Goal: Task Accomplishment & Management: Manage account settings

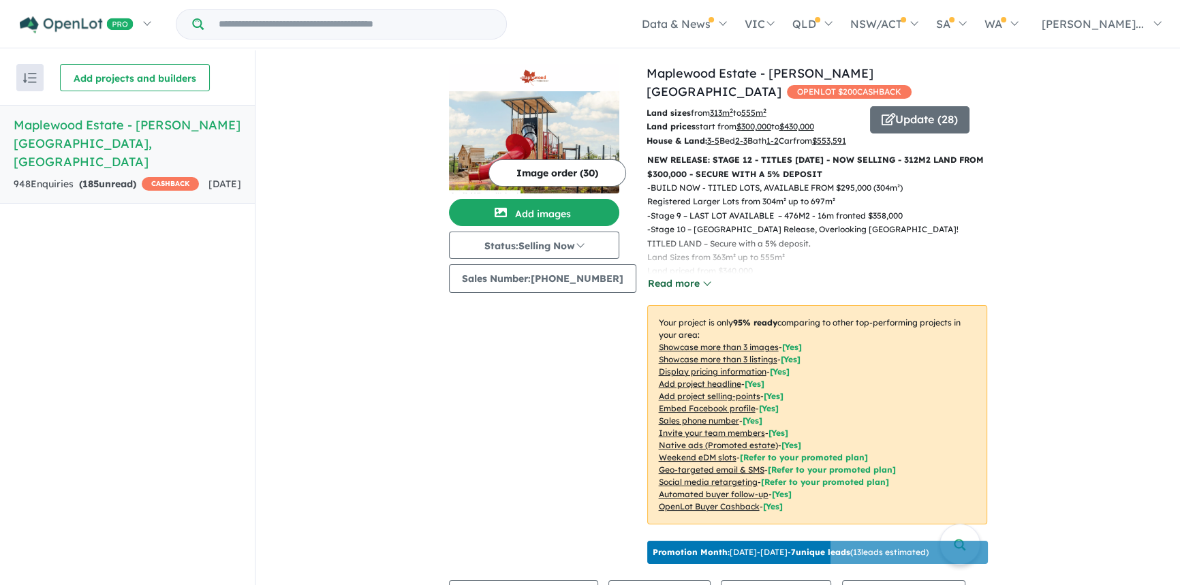
click at [700, 277] on button "Read more" at bounding box center [679, 284] width 64 height 16
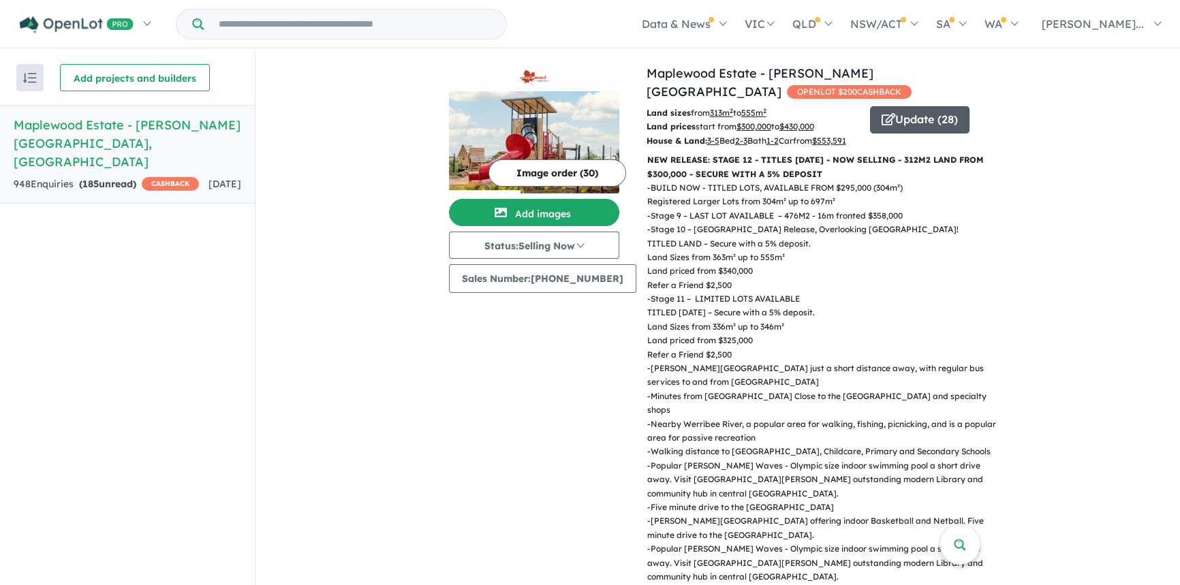
click at [913, 106] on button "Update ( 28 )" at bounding box center [919, 119] width 99 height 27
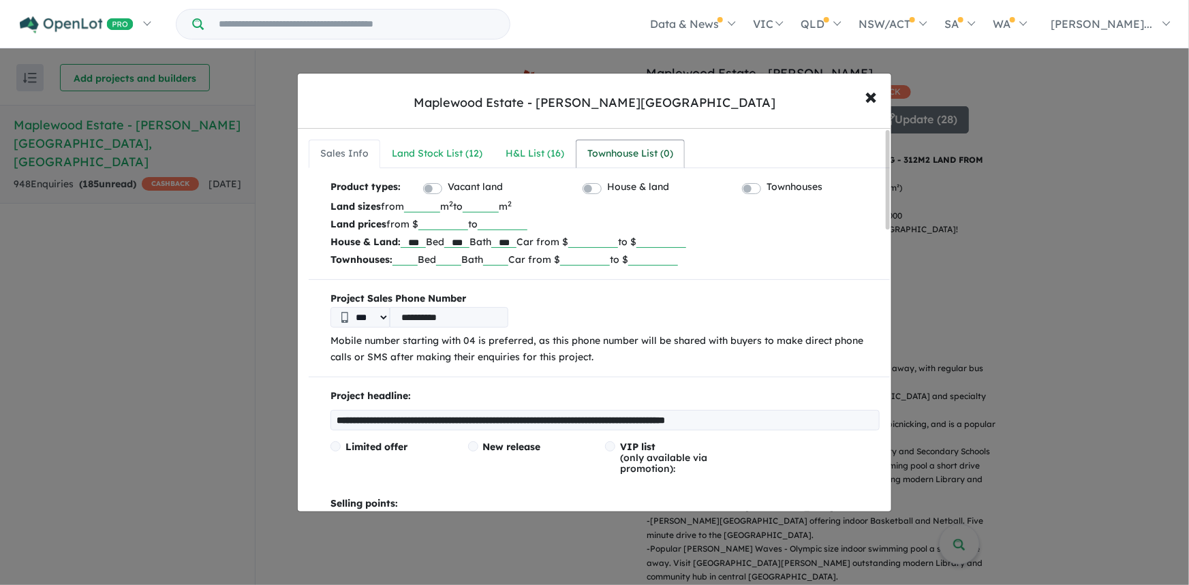
click at [628, 146] on div "Townhouse List ( 0 )" at bounding box center [630, 154] width 86 height 16
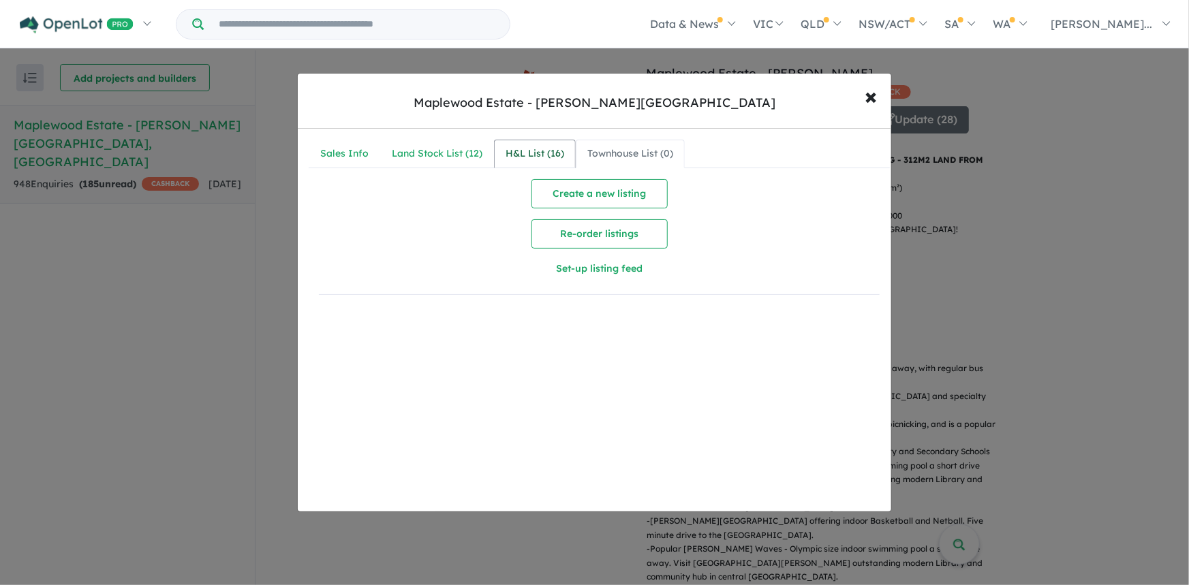
click at [523, 155] on div "H&L List ( 16 )" at bounding box center [535, 154] width 59 height 16
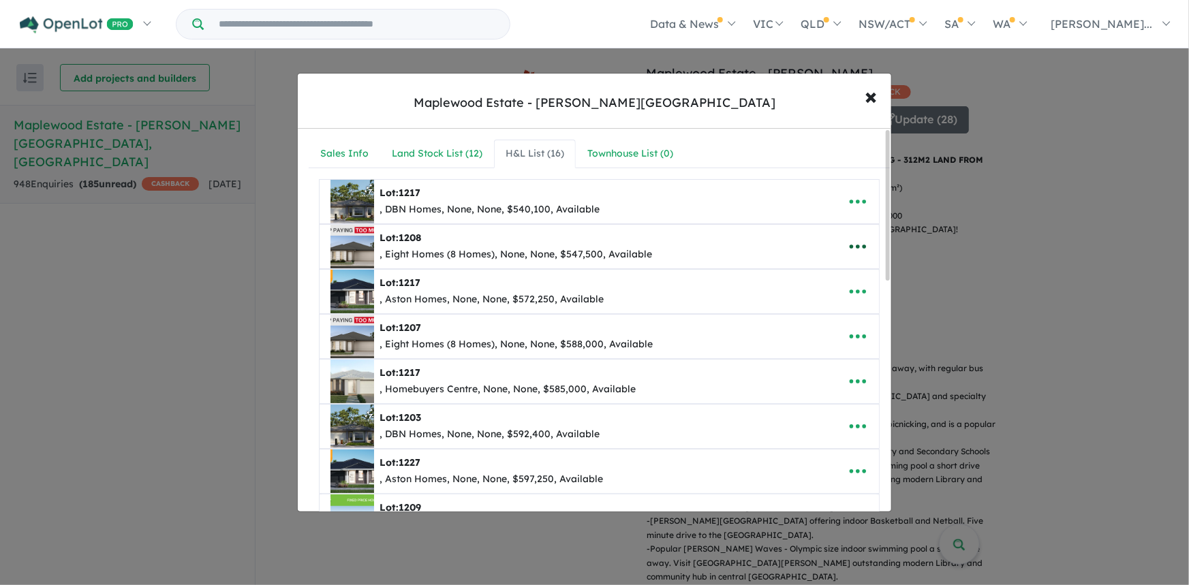
click at [859, 243] on icon "button" at bounding box center [858, 246] width 20 height 20
click at [805, 274] on link "Edit" at bounding box center [827, 279] width 101 height 31
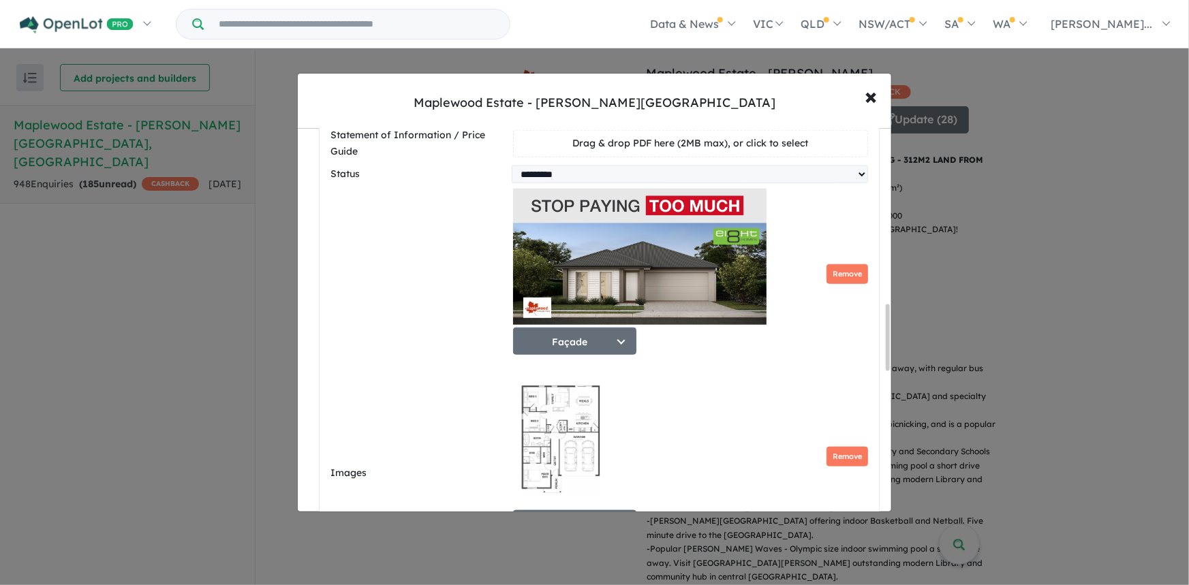
scroll to position [1050, 0]
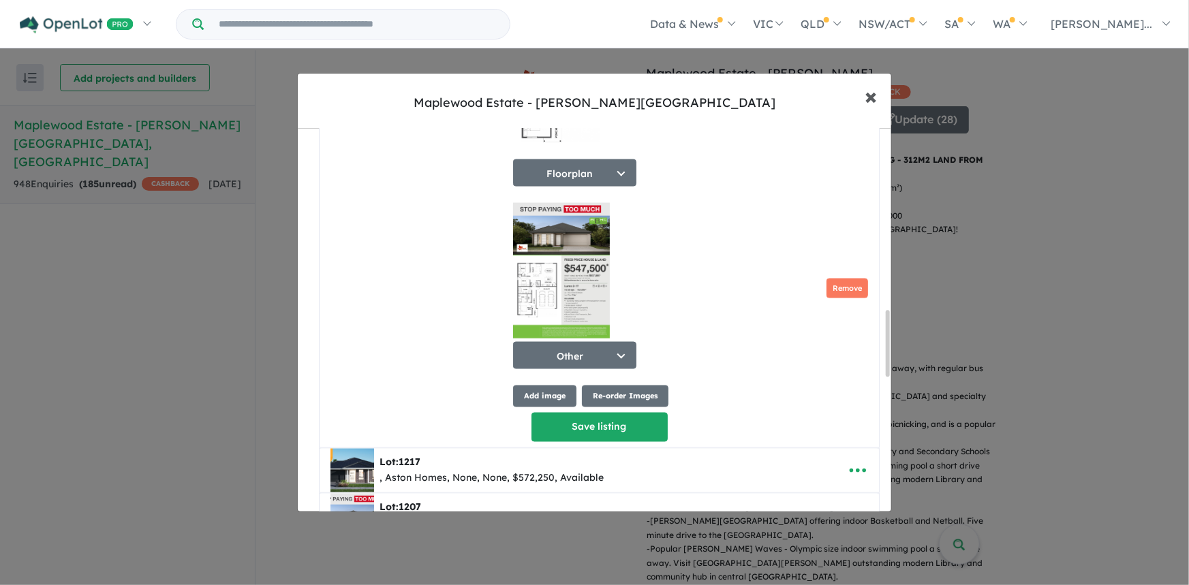
click at [876, 99] on span "×" at bounding box center [871, 95] width 12 height 29
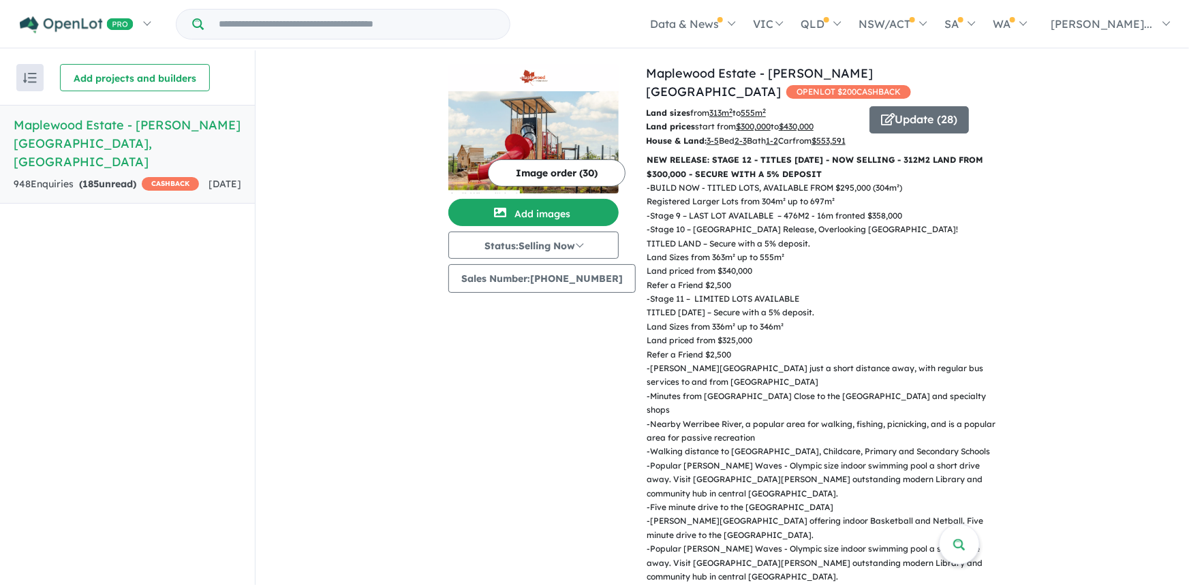
scroll to position [0, 0]
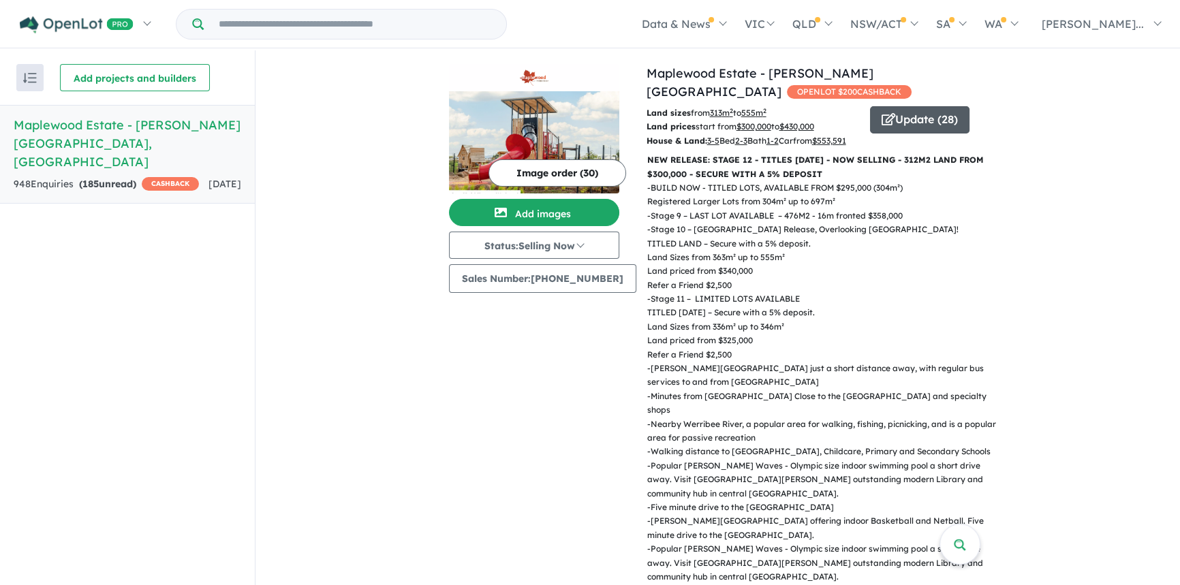
click at [916, 106] on button "Update ( 28 )" at bounding box center [919, 119] width 99 height 27
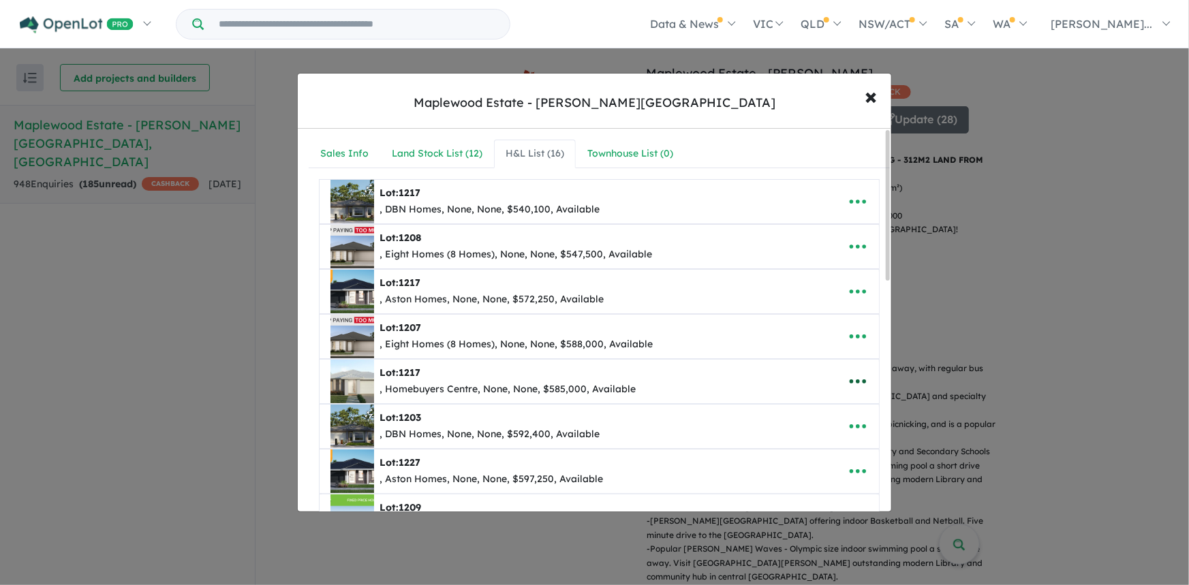
click at [849, 375] on icon "button" at bounding box center [858, 381] width 20 height 20
click at [760, 368] on div "Lot: 1217 , Homebuyers Centre, None, None, $585,000, Available" at bounding box center [577, 382] width 495 height 44
click at [853, 380] on icon "button" at bounding box center [858, 382] width 16 height 4
click at [804, 442] on link "Remove" at bounding box center [827, 446] width 101 height 31
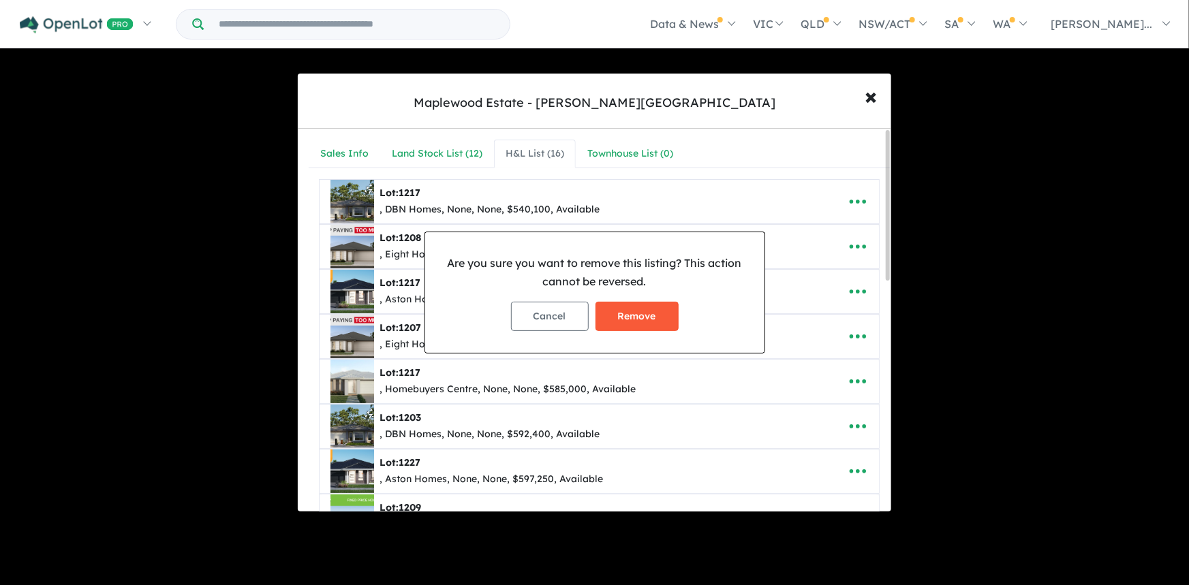
click at [653, 318] on button "Remove" at bounding box center [636, 316] width 83 height 29
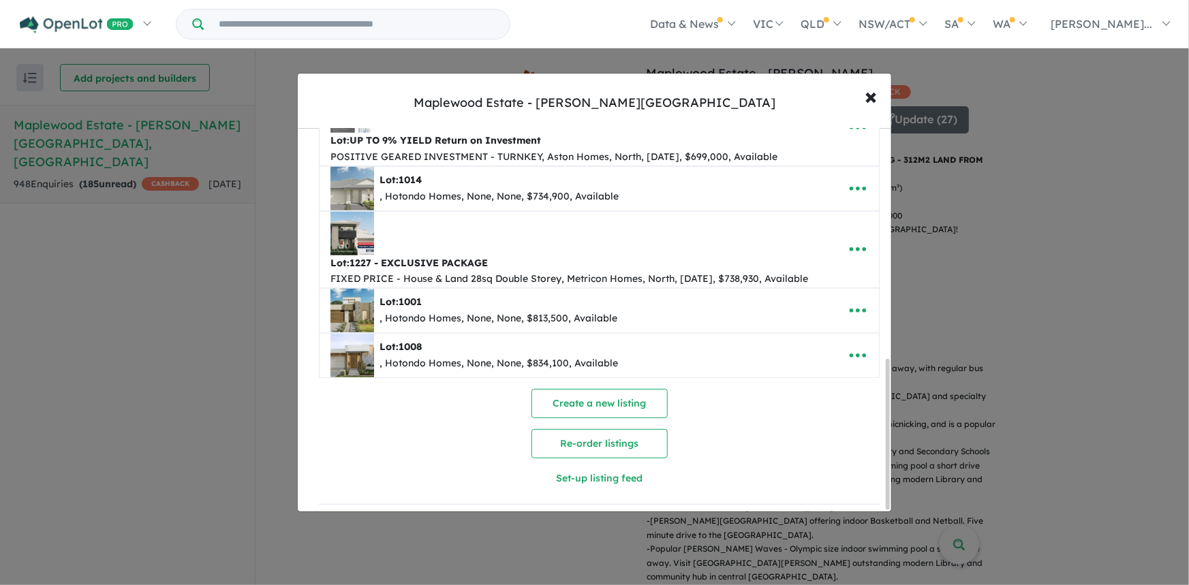
scroll to position [589, 0]
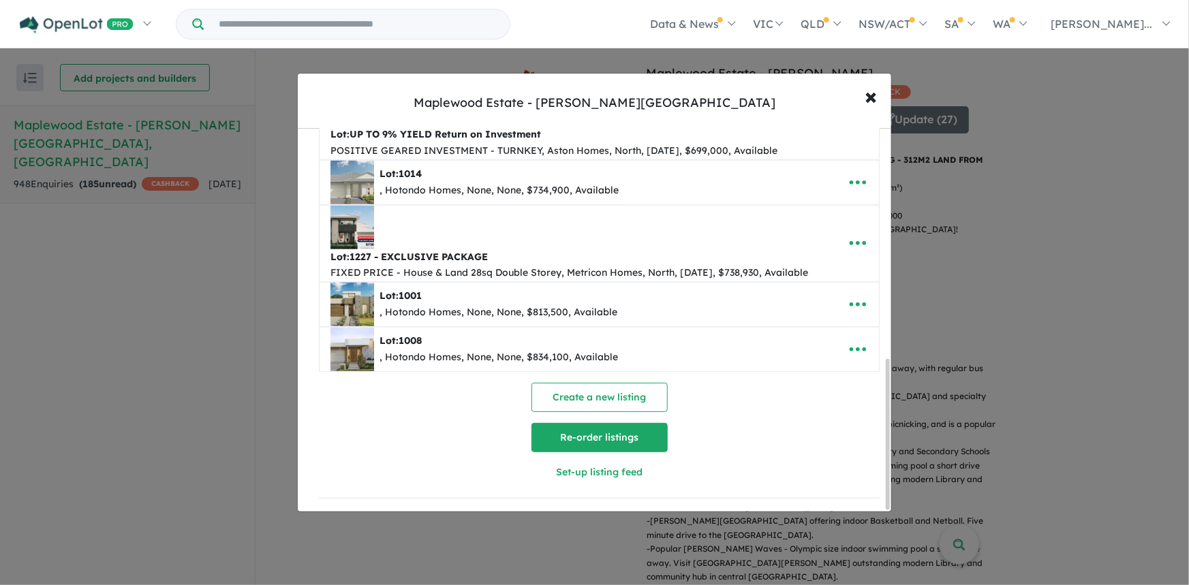
click at [600, 431] on button "Re-order listings" at bounding box center [599, 437] width 136 height 29
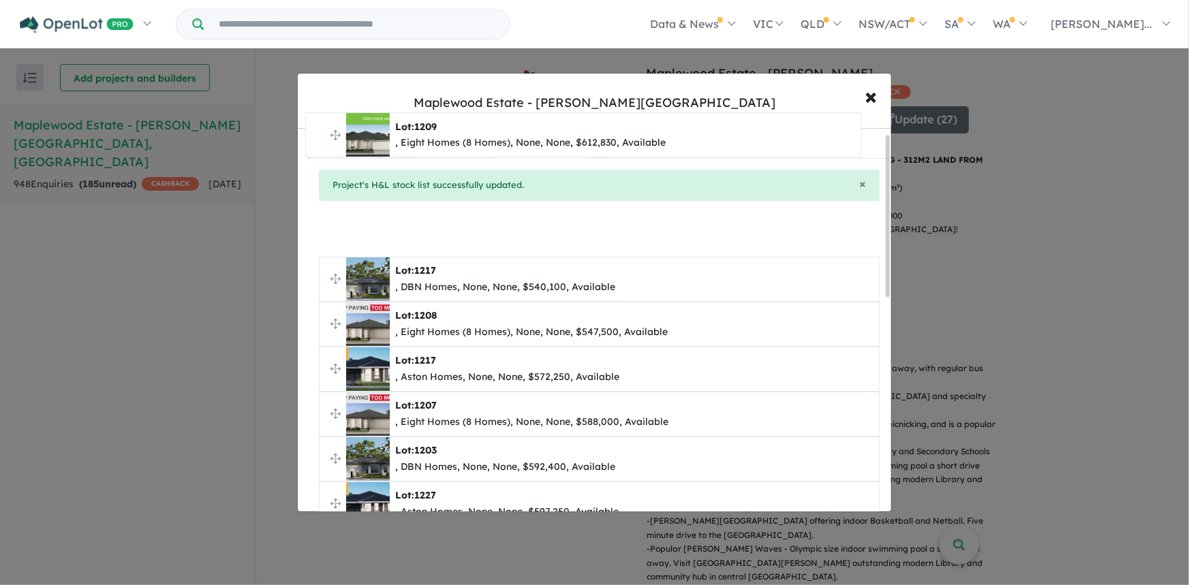
scroll to position [0, 0]
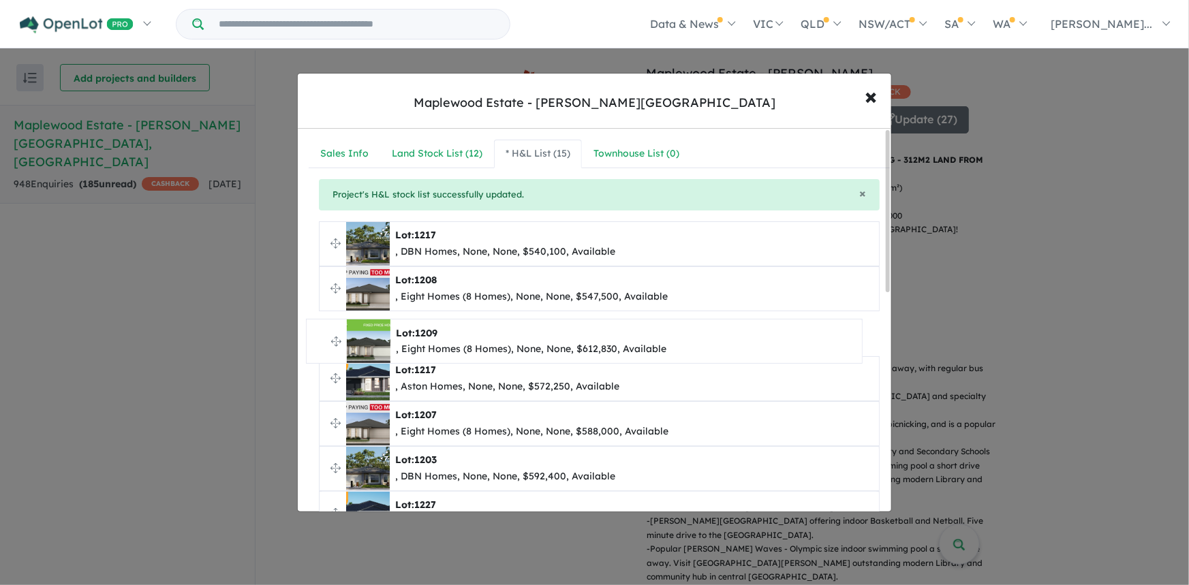
drag, startPoint x: 337, startPoint y: 337, endPoint x: 324, endPoint y: 338, distance: 13.0
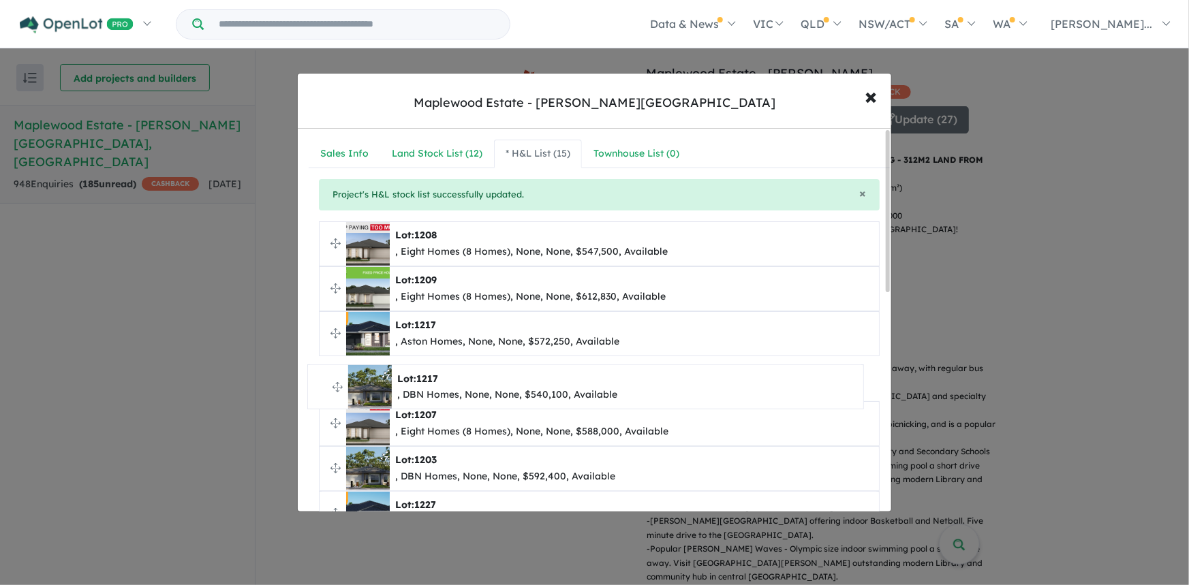
drag, startPoint x: 335, startPoint y: 241, endPoint x: 323, endPoint y: 384, distance: 144.2
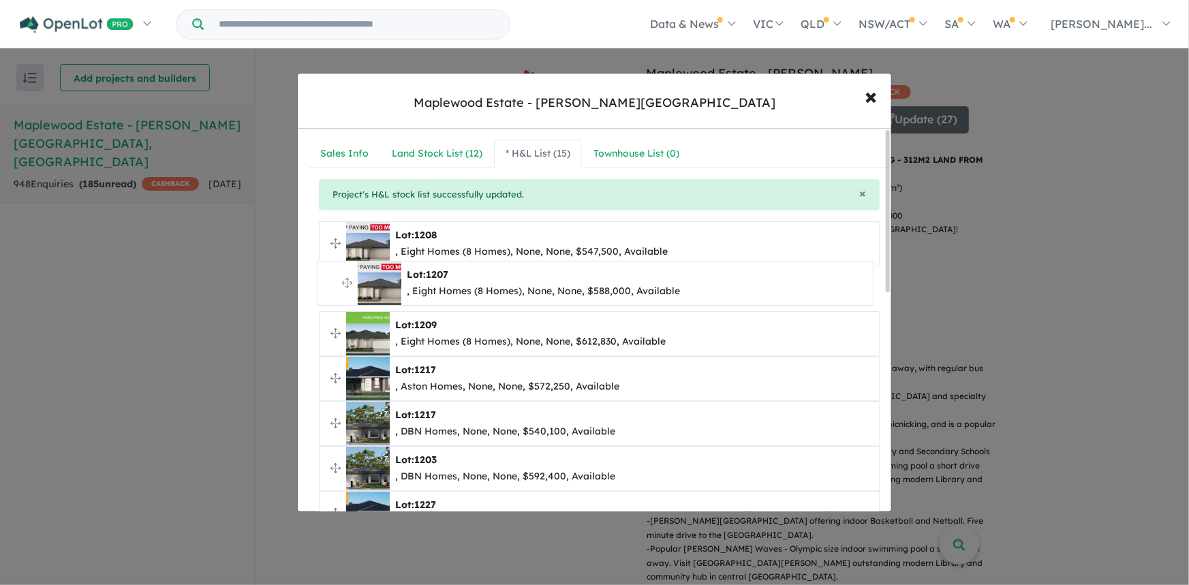
drag, startPoint x: 330, startPoint y: 422, endPoint x: 328, endPoint y: 283, distance: 139.7
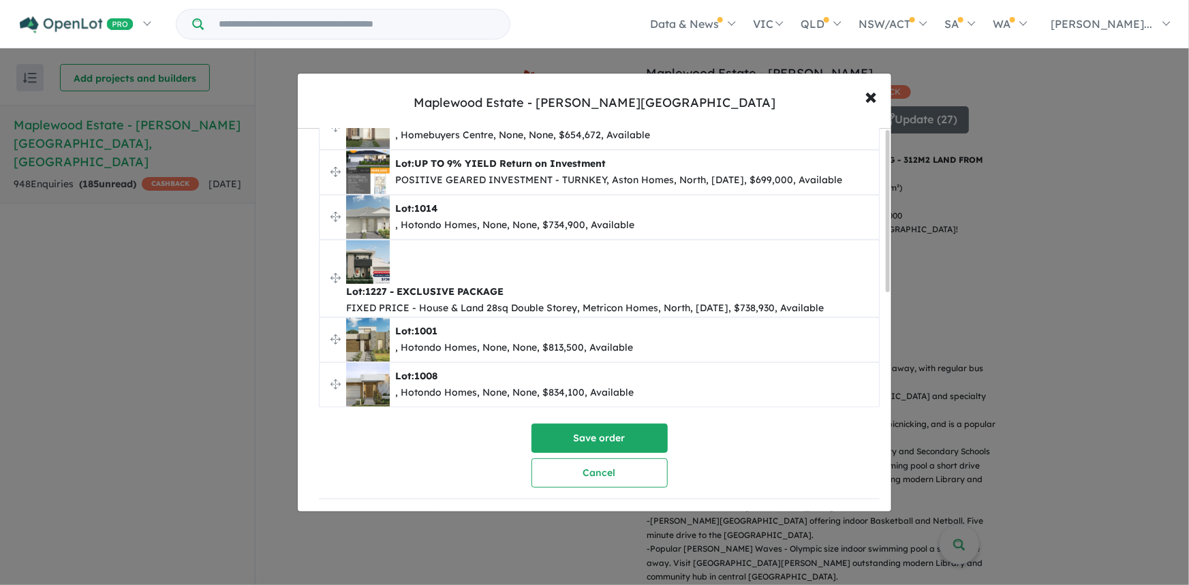
click at [886, 502] on div at bounding box center [888, 320] width 4 height 380
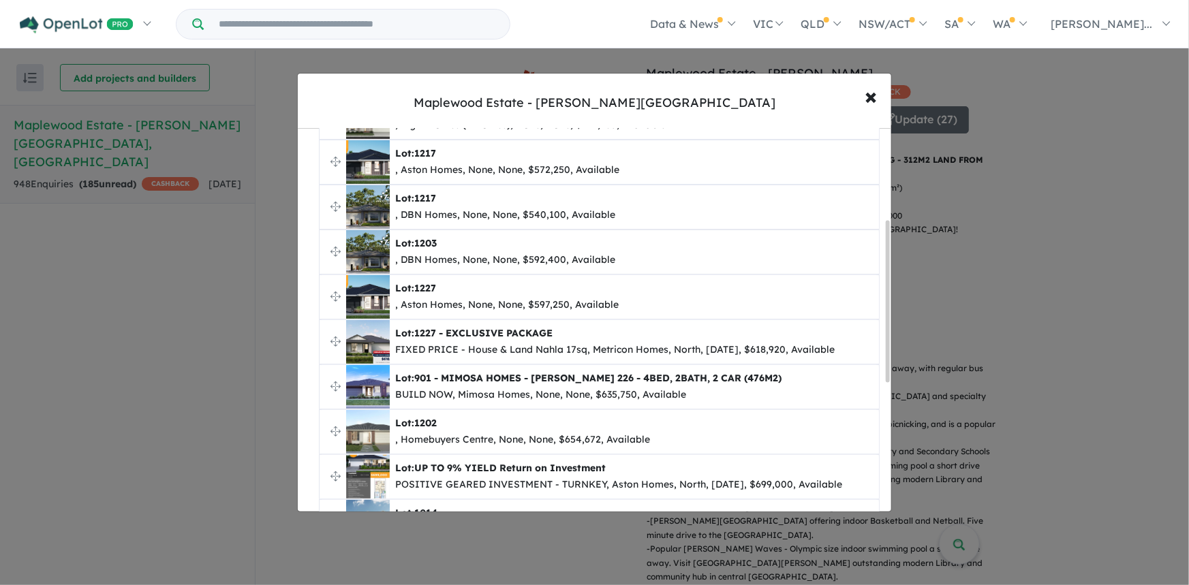
scroll to position [215, 0]
drag, startPoint x: 886, startPoint y: 380, endPoint x: 879, endPoint y: 252, distance: 128.3
click at [879, 252] on div "**********" at bounding box center [594, 320] width 593 height 382
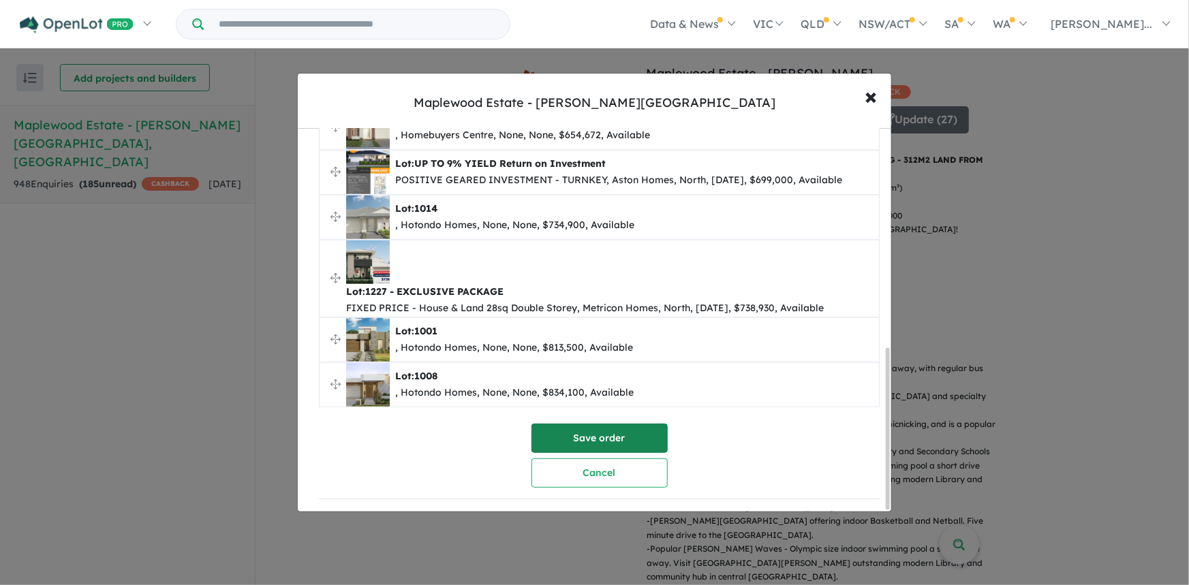
click at [615, 429] on button "Save order" at bounding box center [599, 438] width 136 height 29
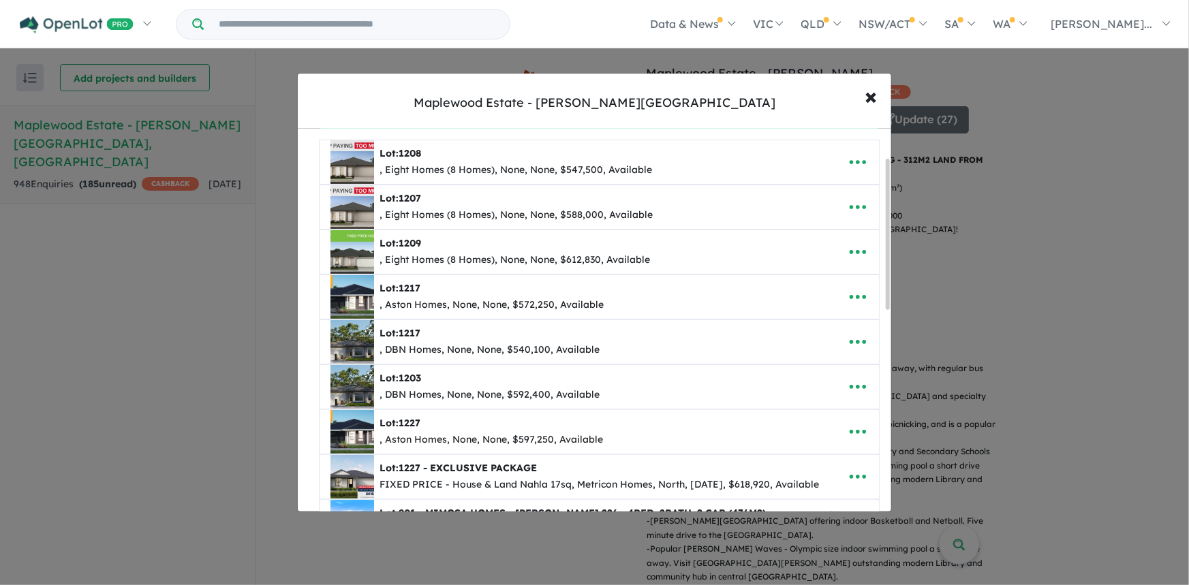
scroll to position [74, 0]
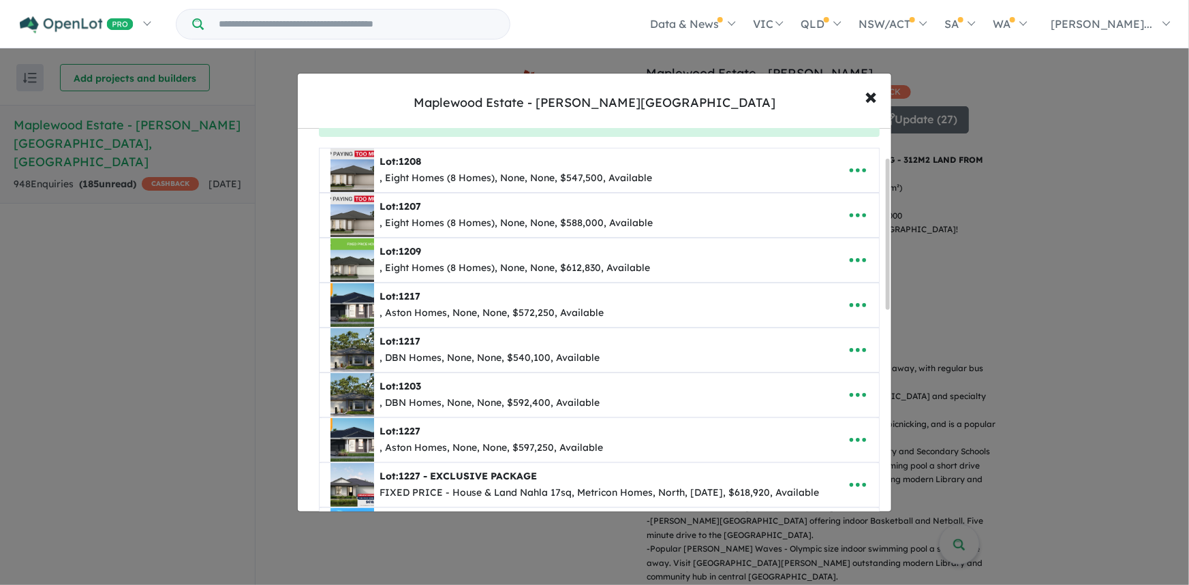
drag, startPoint x: 887, startPoint y: 241, endPoint x: 889, endPoint y: 270, distance: 28.7
click at [889, 270] on div at bounding box center [888, 234] width 4 height 151
click at [858, 439] on icon "button" at bounding box center [858, 440] width 16 height 4
click at [804, 337] on link "Edit" at bounding box center [827, 345] width 101 height 31
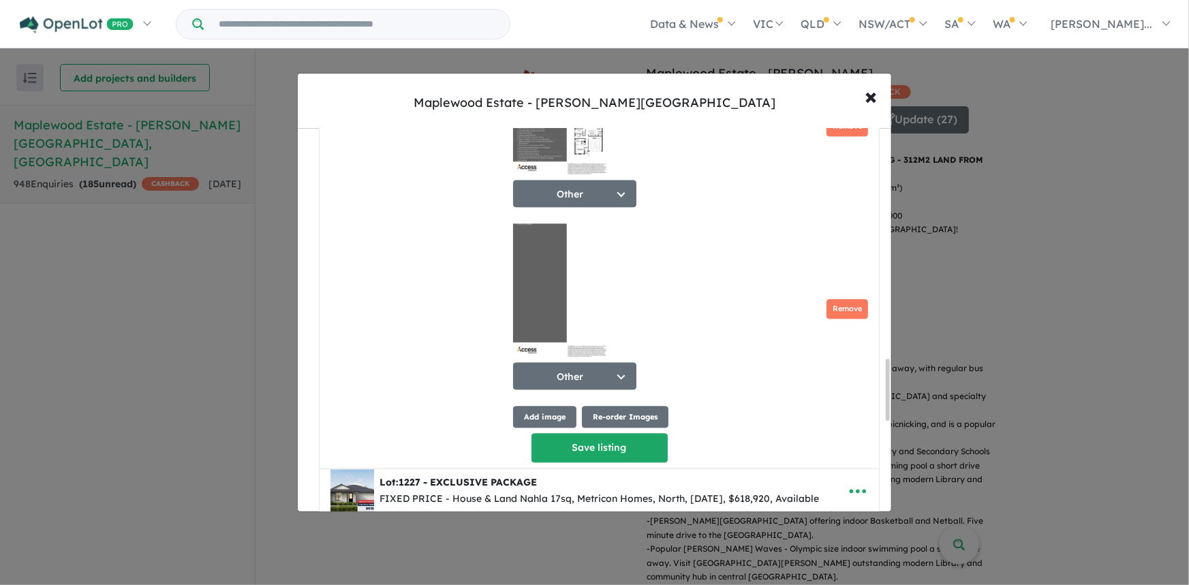
scroll to position [2, 0]
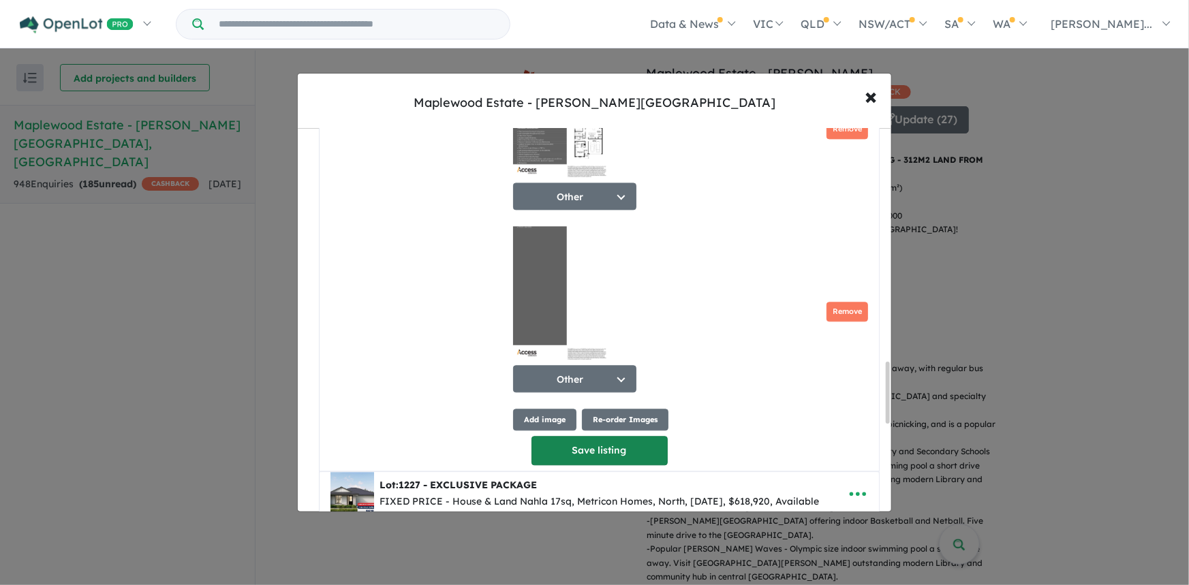
type input "****"
click at [600, 453] on button "Save listing" at bounding box center [599, 450] width 136 height 29
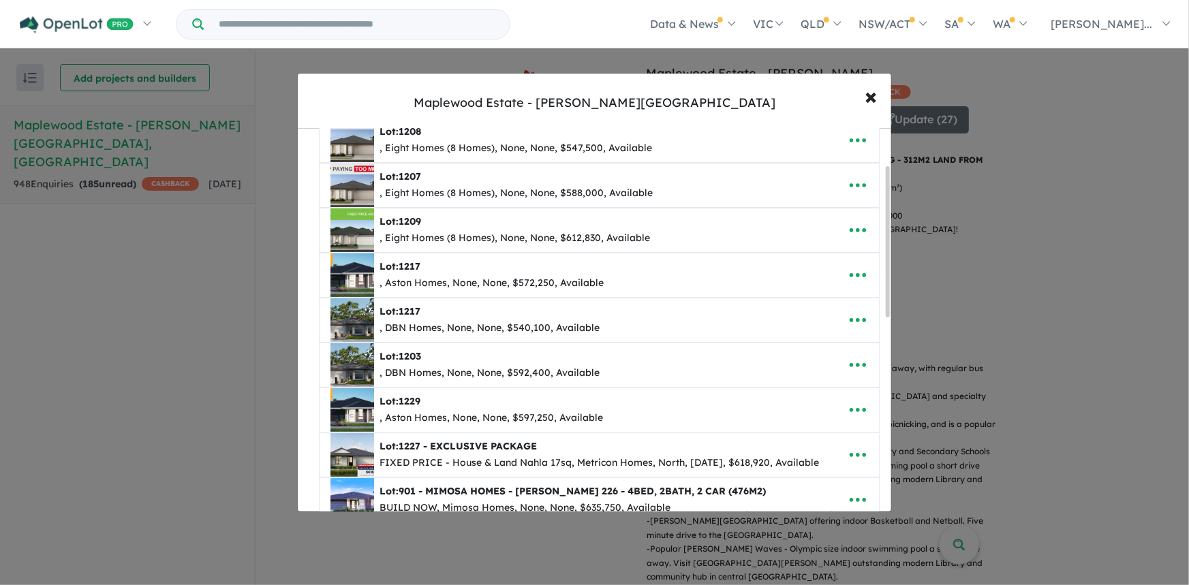
scroll to position [103, 0]
drag, startPoint x: 887, startPoint y: 250, endPoint x: 893, endPoint y: 290, distance: 40.6
click at [893, 290] on div "**********" at bounding box center [594, 292] width 1189 height 585
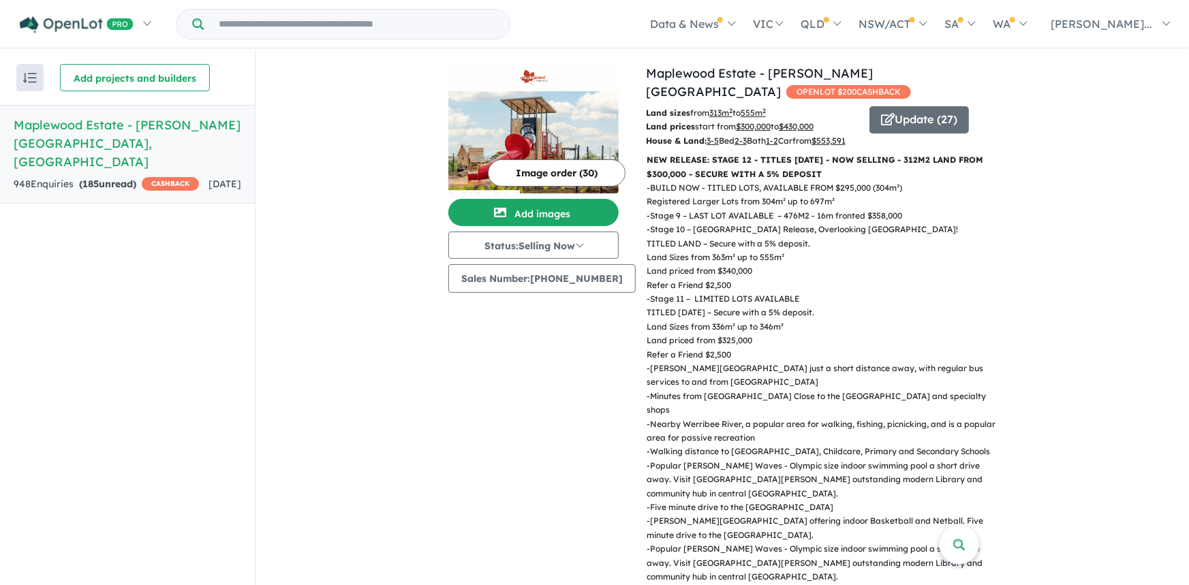
scroll to position [0, 0]
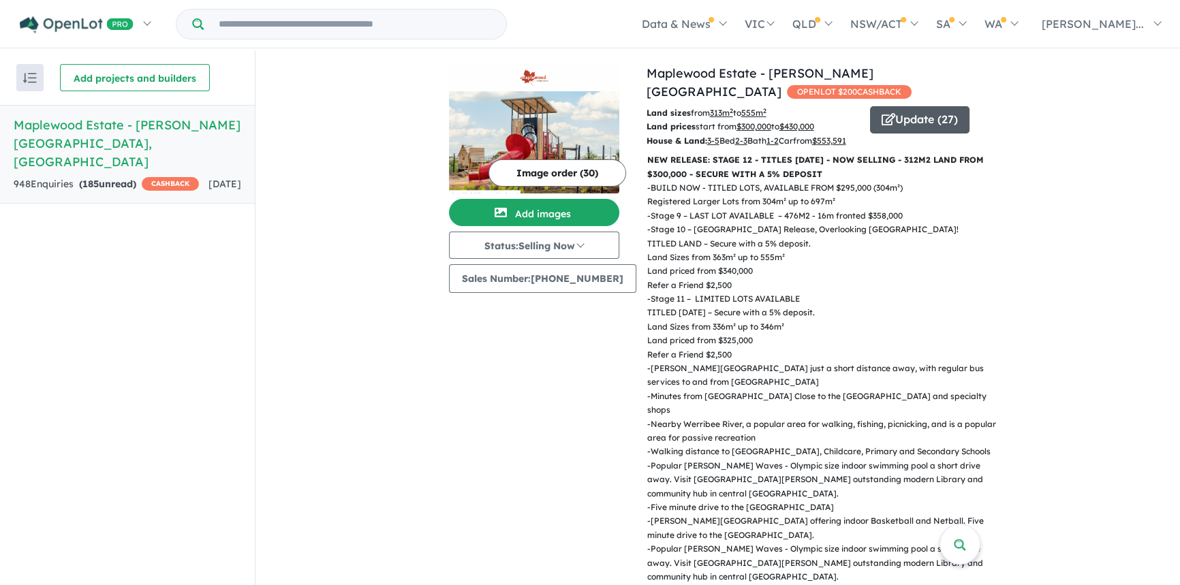
click at [923, 106] on button "Update ( 27 )" at bounding box center [919, 119] width 99 height 27
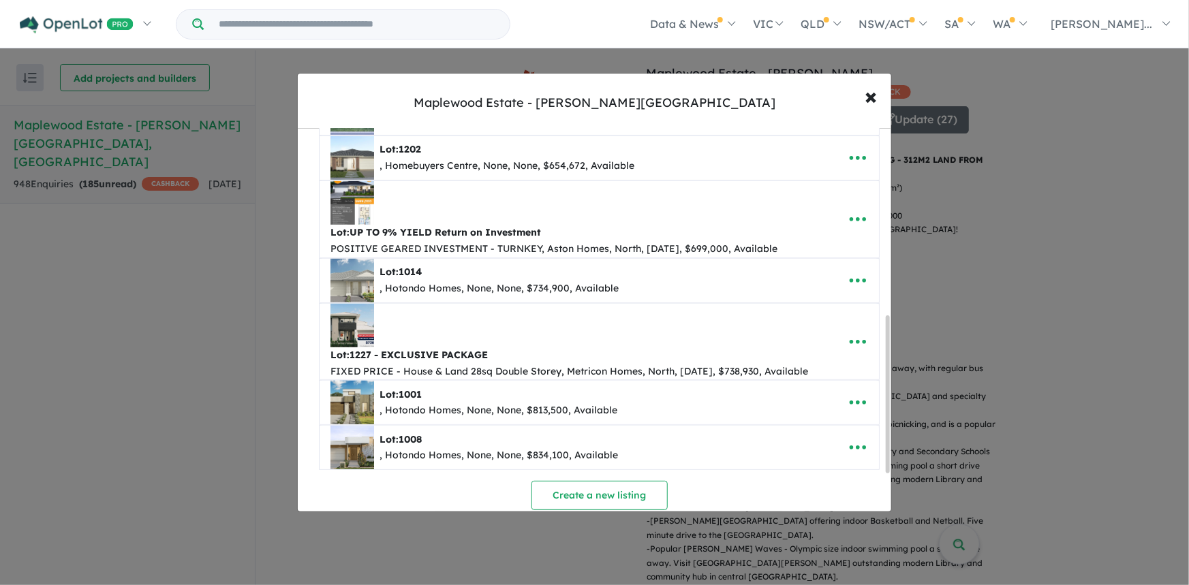
scroll to position [445, 0]
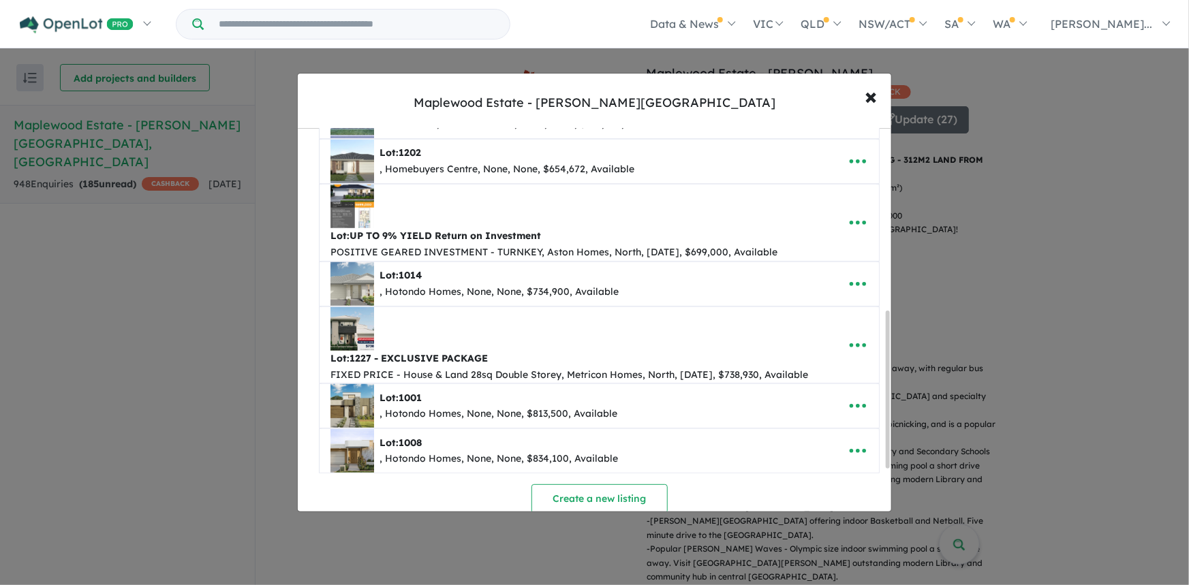
drag, startPoint x: 887, startPoint y: 292, endPoint x: 893, endPoint y: 330, distance: 38.6
click at [893, 330] on div "**********" at bounding box center [594, 292] width 1189 height 585
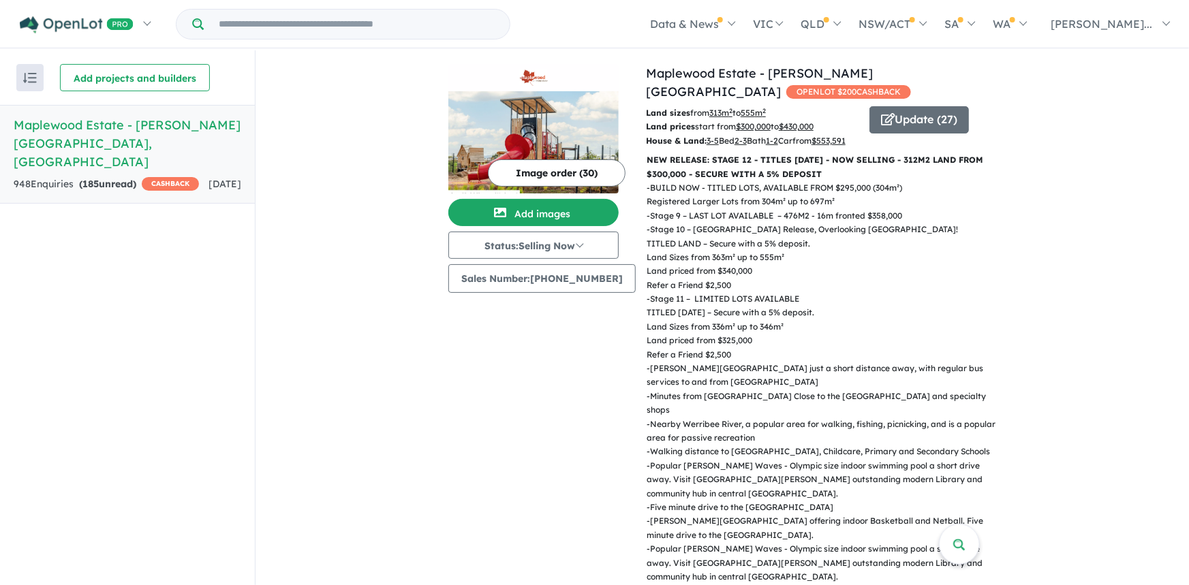
scroll to position [0, 0]
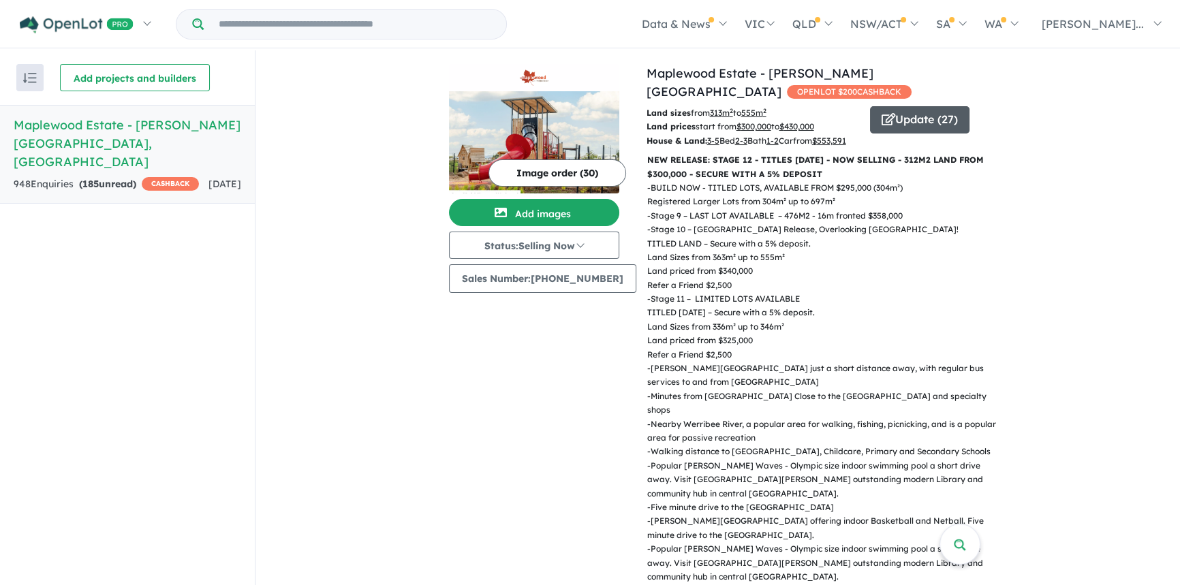
click at [920, 106] on button "Update ( 27 )" at bounding box center [919, 119] width 99 height 27
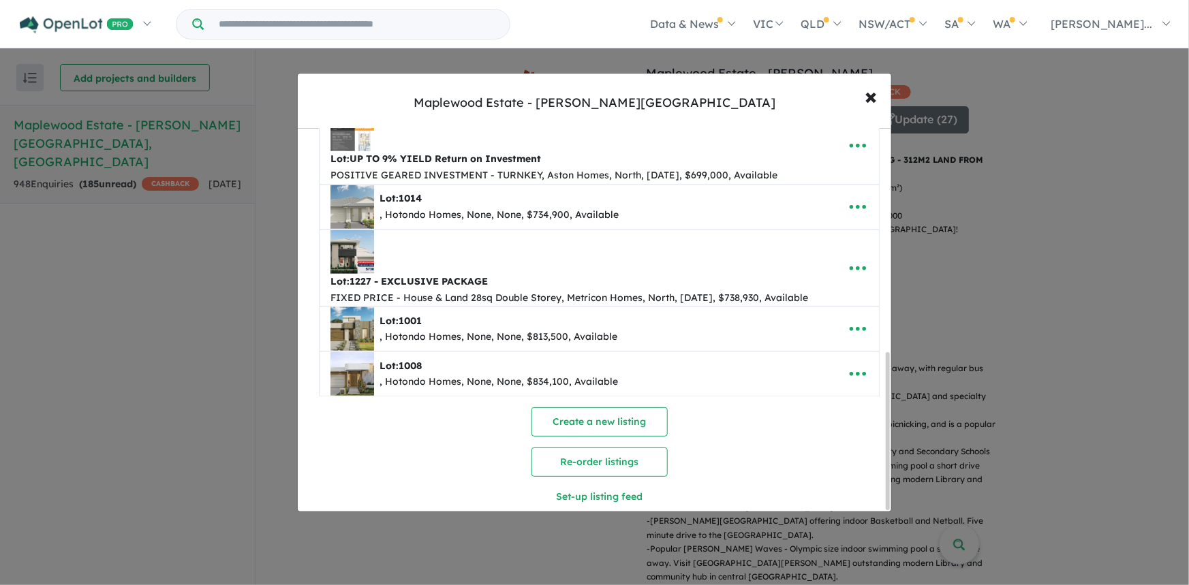
scroll to position [548, 0]
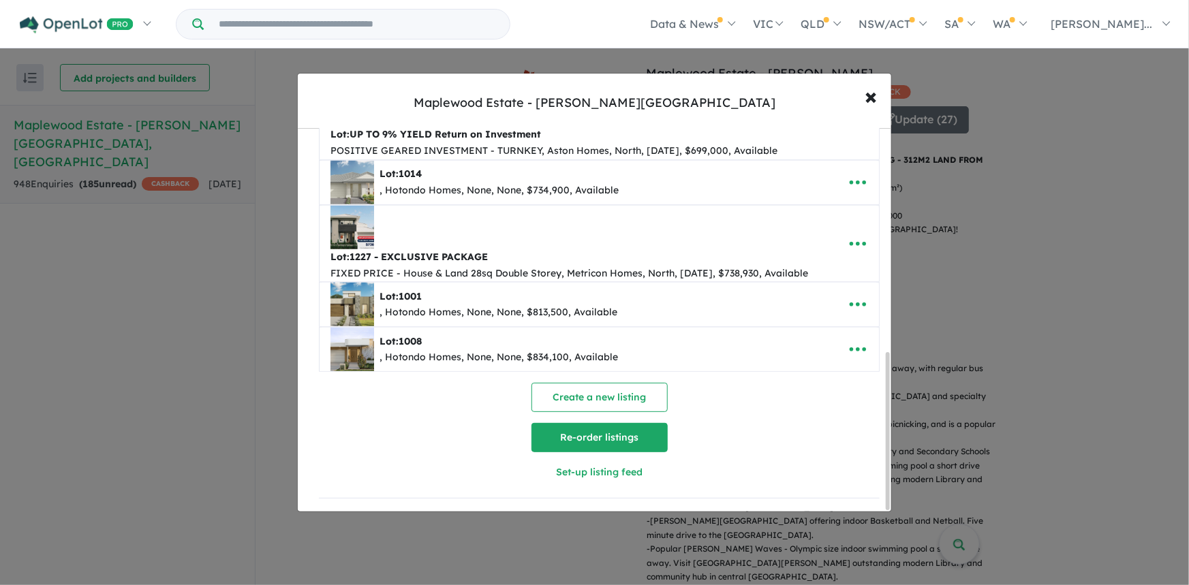
click at [561, 432] on button "Re-order listings" at bounding box center [599, 437] width 136 height 29
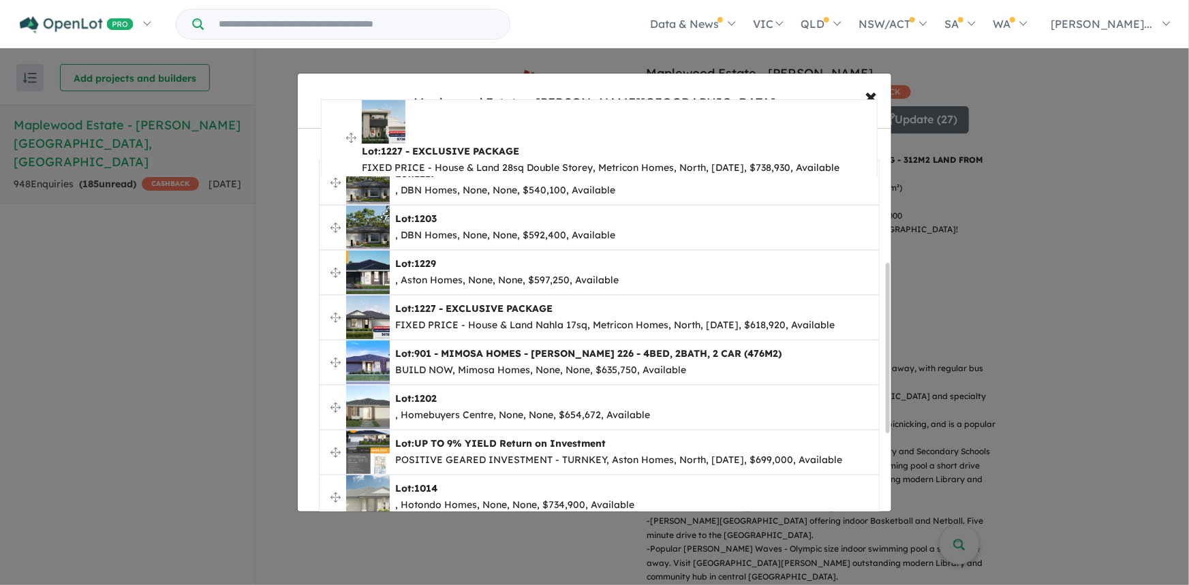
scroll to position [270, 0]
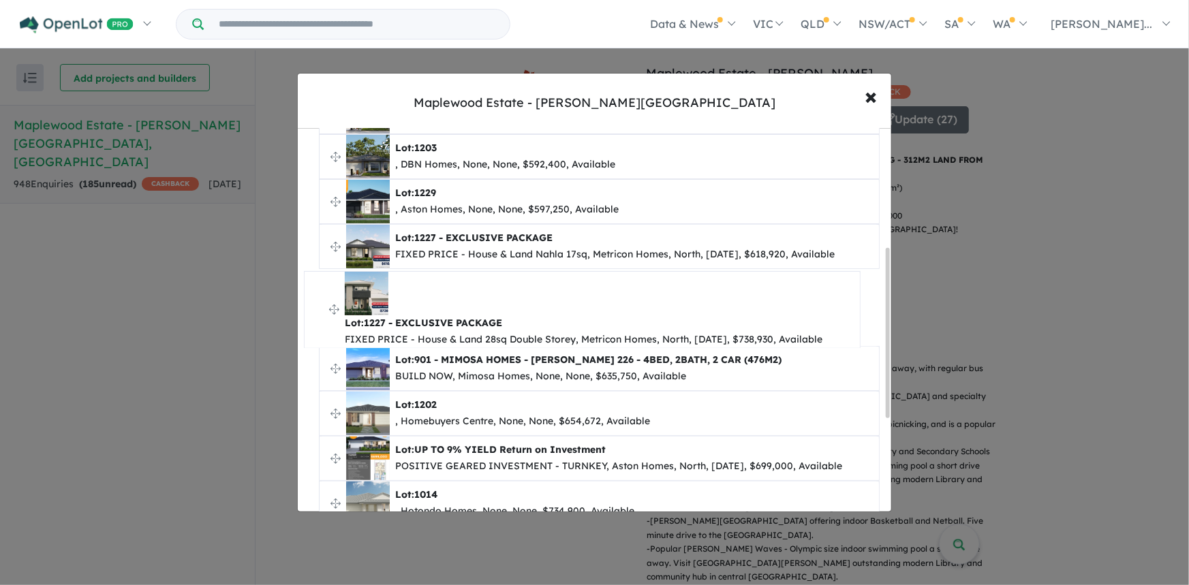
drag, startPoint x: 335, startPoint y: 273, endPoint x: 320, endPoint y: 307, distance: 37.8
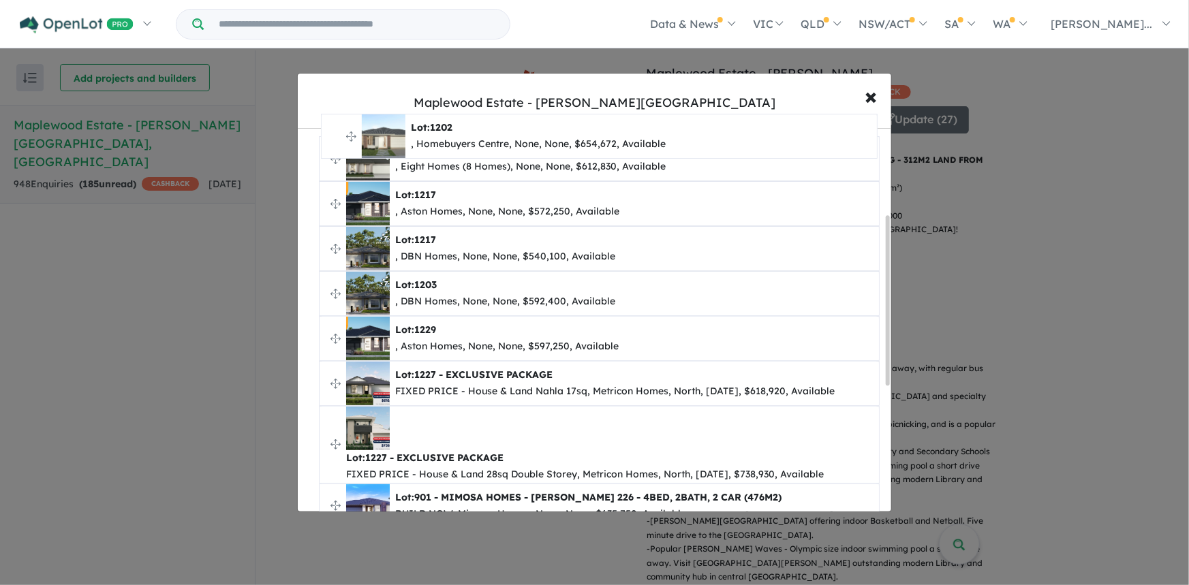
scroll to position [156, 0]
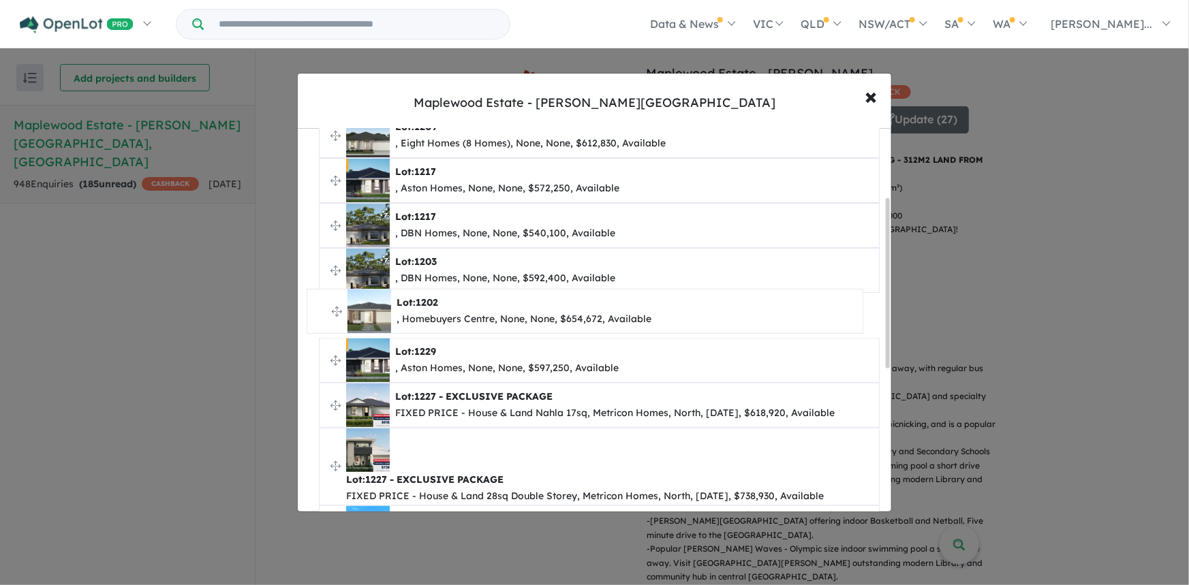
drag, startPoint x: 333, startPoint y: 409, endPoint x: 321, endPoint y: 308, distance: 101.6
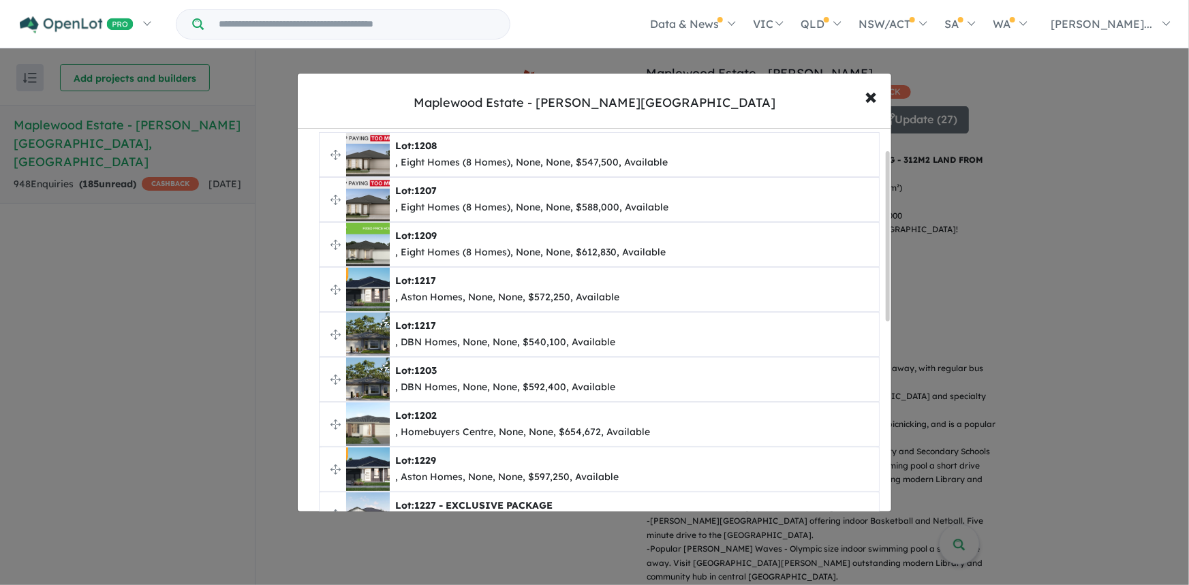
scroll to position [45, 0]
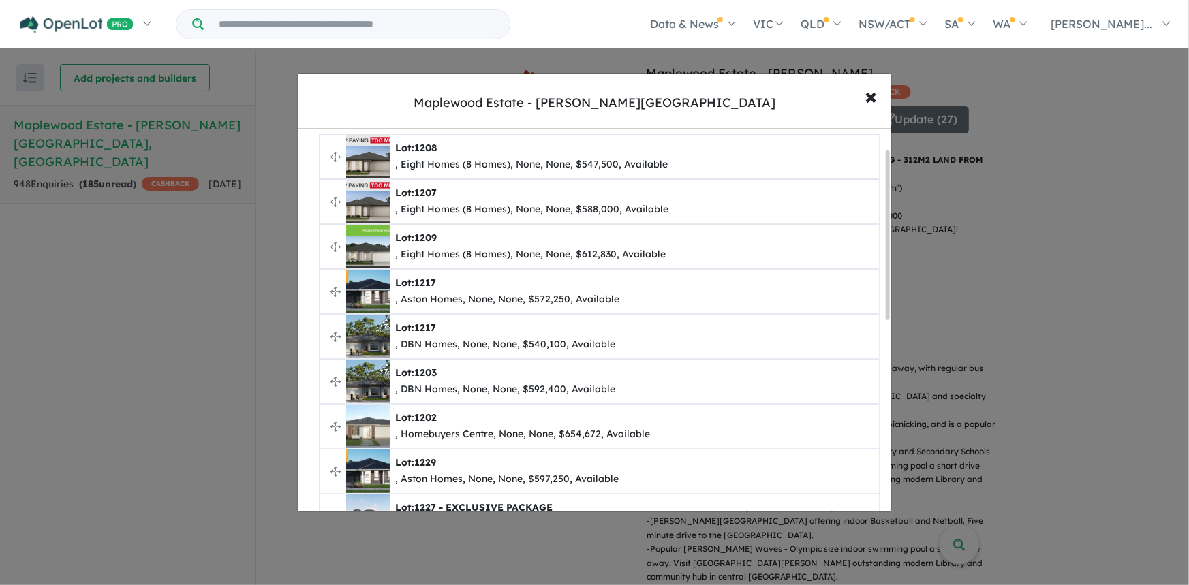
drag, startPoint x: 886, startPoint y: 283, endPoint x: 888, endPoint y: 303, distance: 19.9
click at [888, 303] on div at bounding box center [888, 235] width 4 height 170
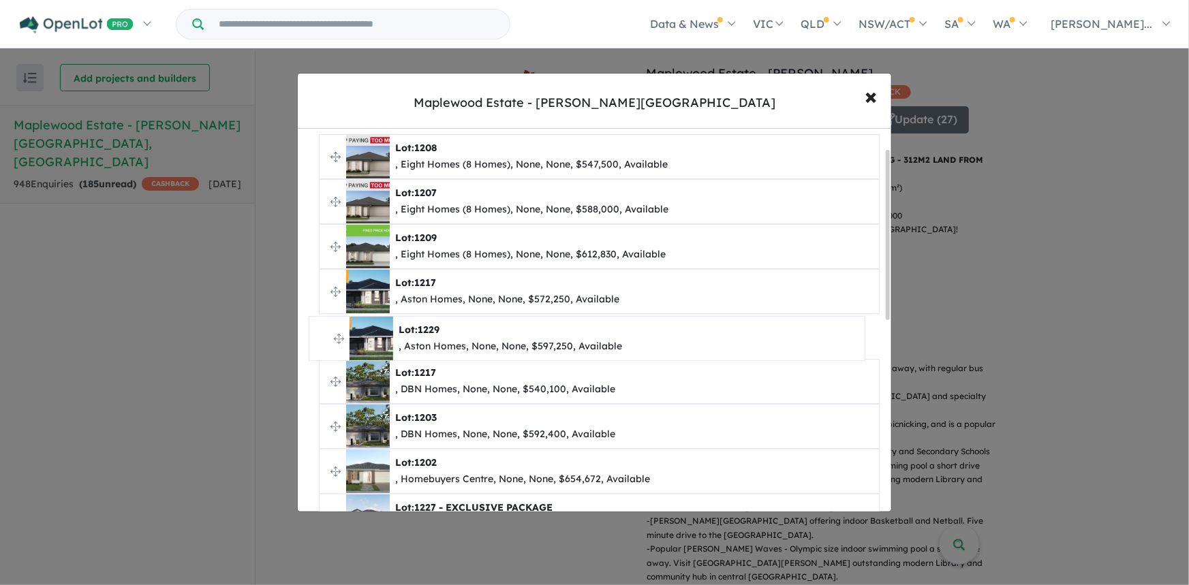
drag, startPoint x: 337, startPoint y: 465, endPoint x: 326, endPoint y: 333, distance: 131.9
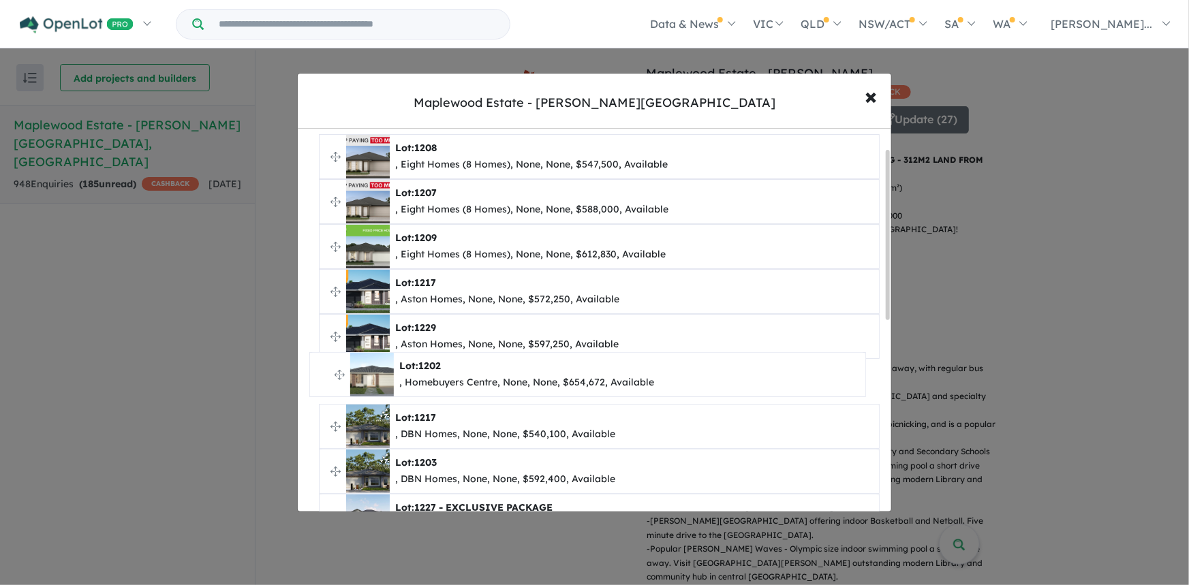
drag, startPoint x: 335, startPoint y: 467, endPoint x: 325, endPoint y: 371, distance: 95.9
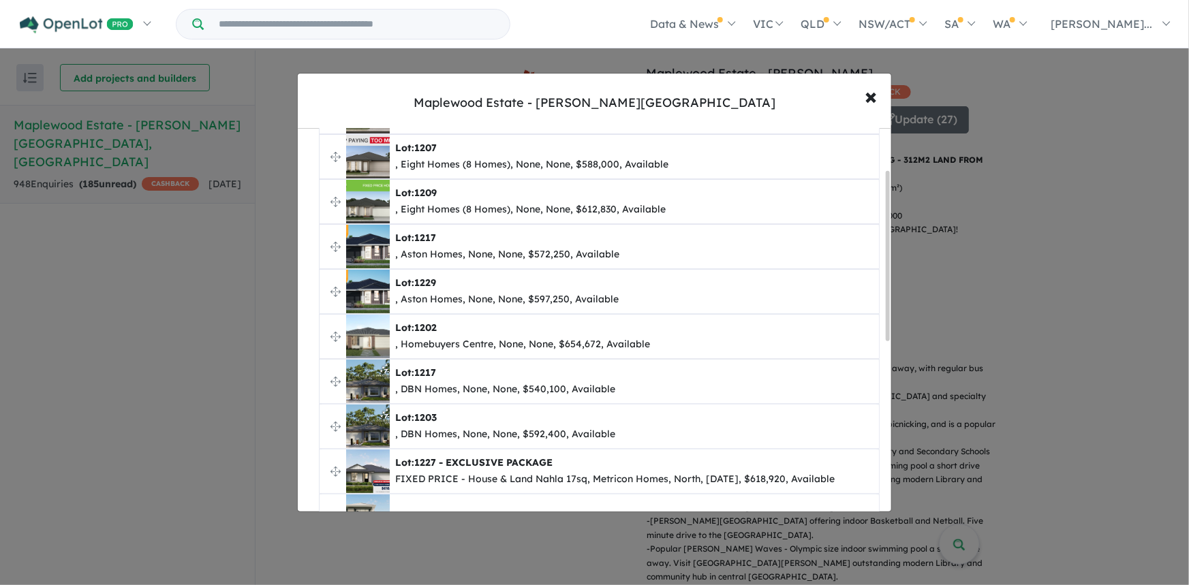
scroll to position [102, 0]
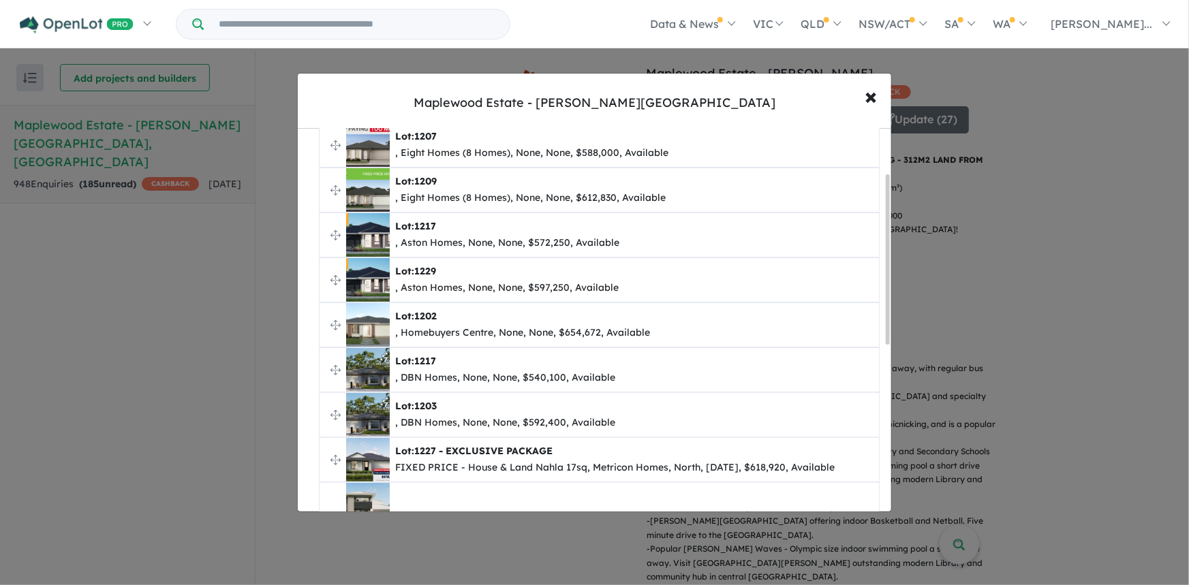
drag, startPoint x: 888, startPoint y: 305, endPoint x: 887, endPoint y: 330, distance: 24.5
click at [887, 330] on div at bounding box center [888, 259] width 4 height 170
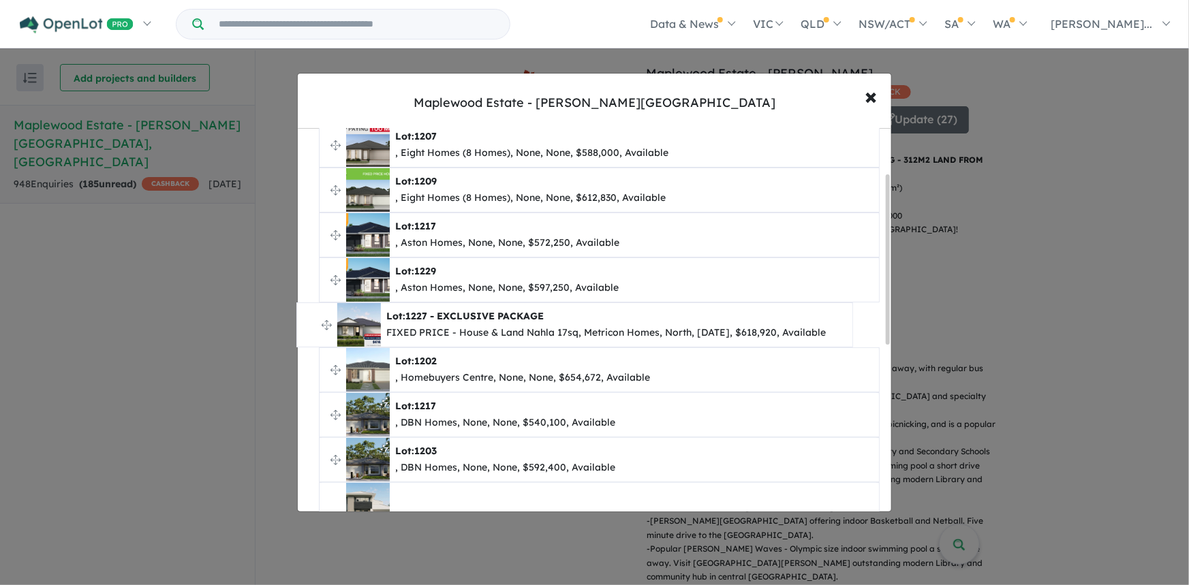
drag, startPoint x: 334, startPoint y: 458, endPoint x: 311, endPoint y: 324, distance: 135.4
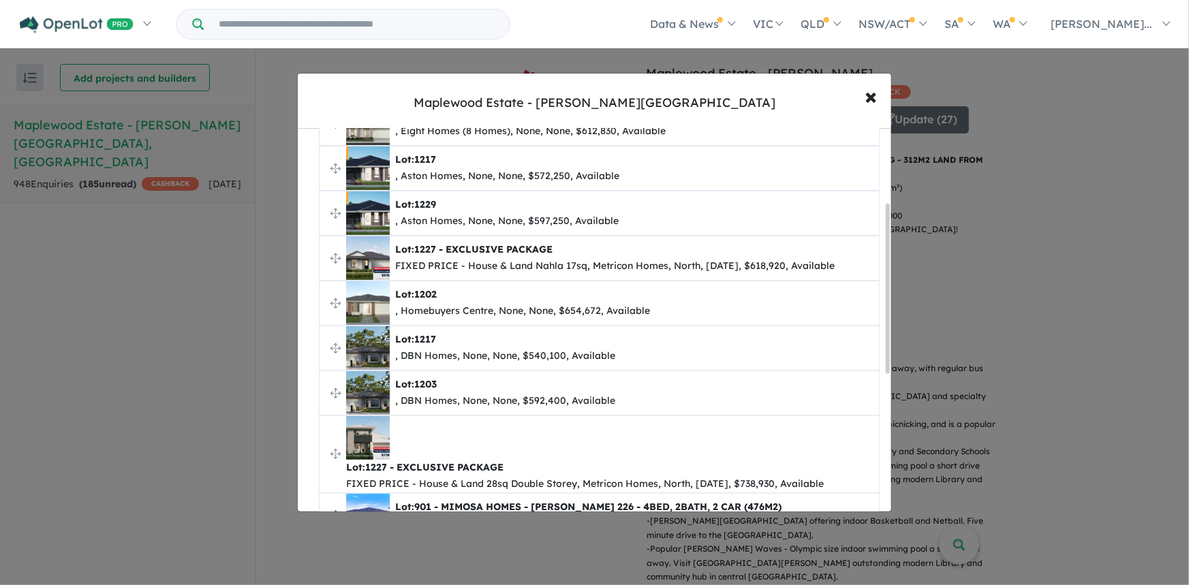
scroll to position [175, 0]
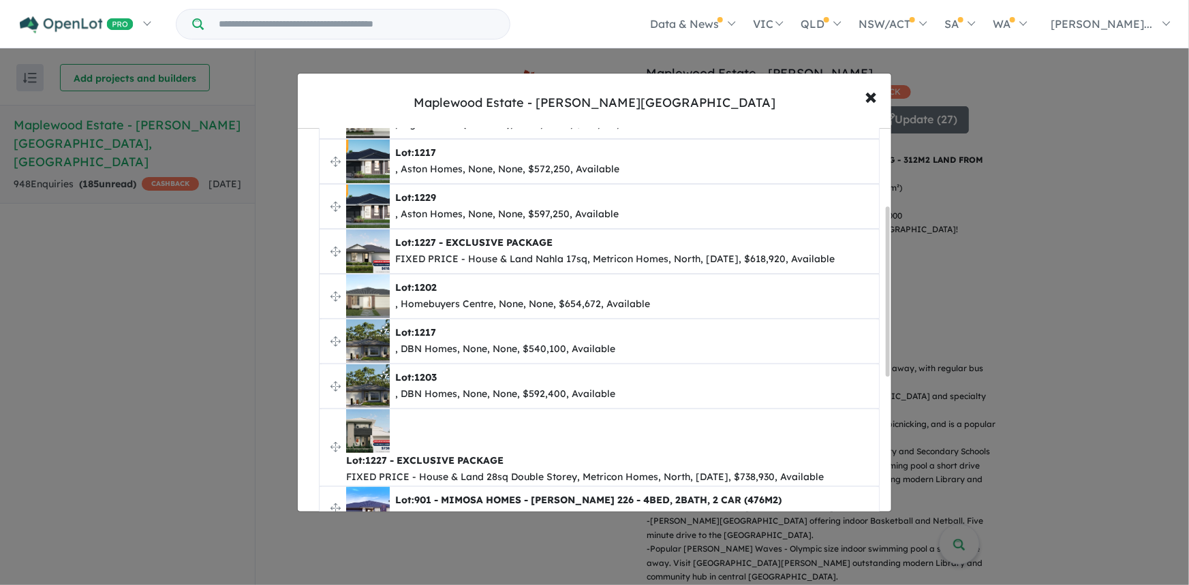
drag, startPoint x: 886, startPoint y: 322, endPoint x: 889, endPoint y: 354, distance: 32.2
click at [889, 354] on div at bounding box center [888, 292] width 4 height 170
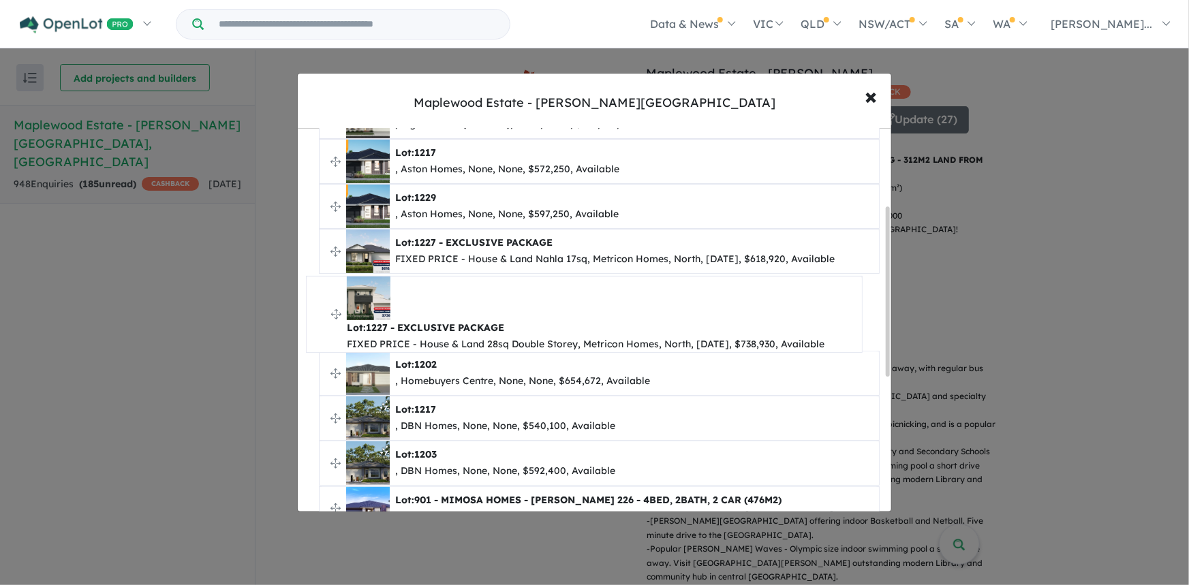
drag, startPoint x: 332, startPoint y: 442, endPoint x: 318, endPoint y: 312, distance: 130.8
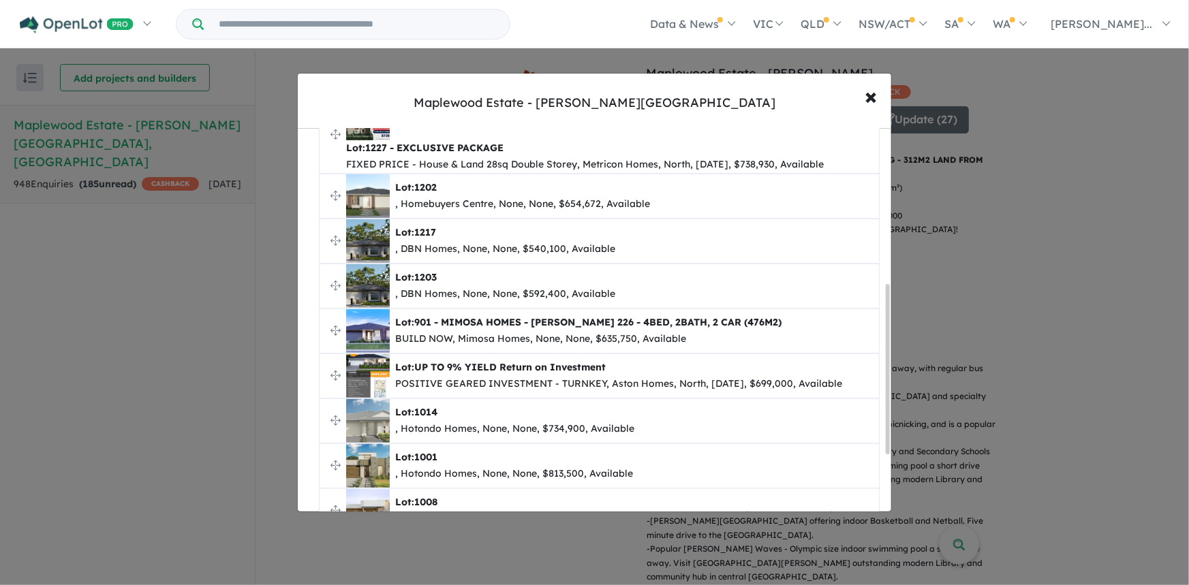
drag, startPoint x: 886, startPoint y: 341, endPoint x: 812, endPoint y: 409, distance: 100.8
click at [889, 418] on div at bounding box center [888, 369] width 4 height 170
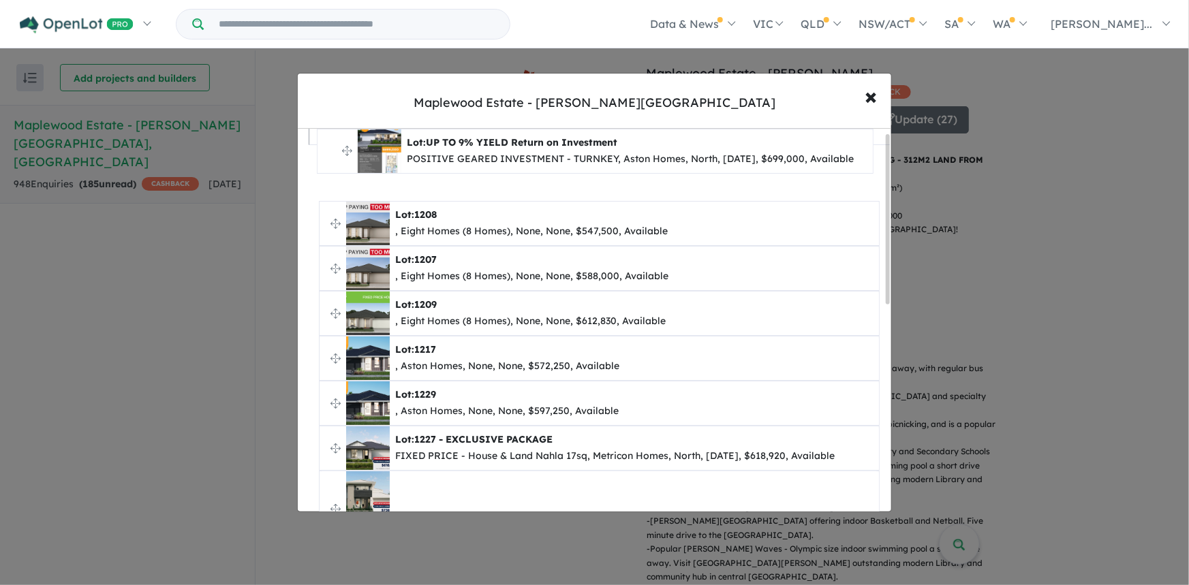
scroll to position [9, 0]
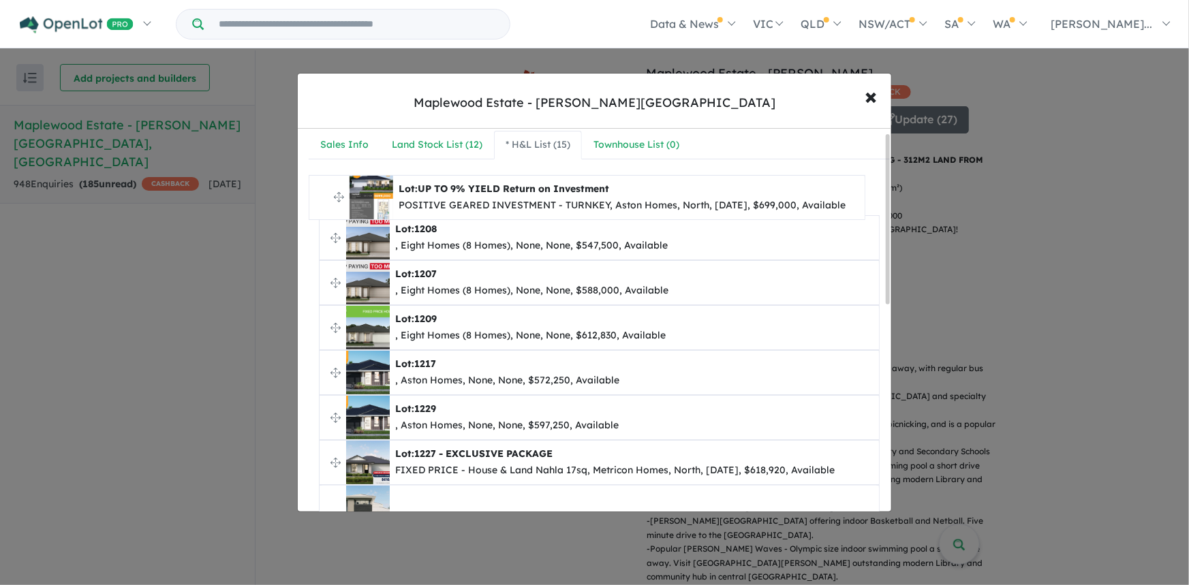
drag, startPoint x: 335, startPoint y: 373, endPoint x: 324, endPoint y: 194, distance: 179.5
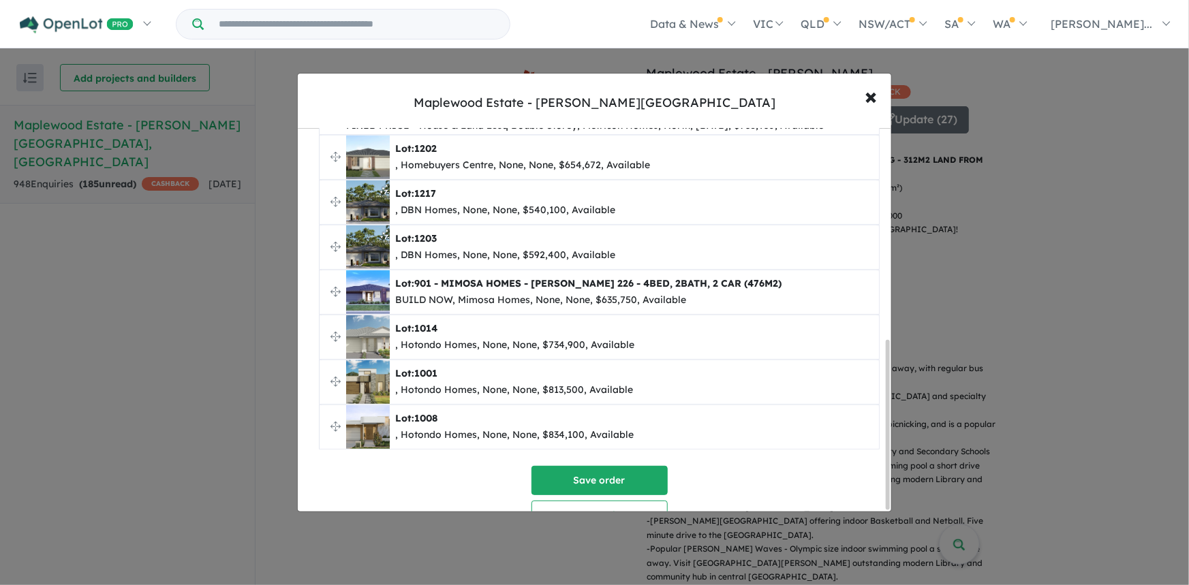
scroll to position [480, 0]
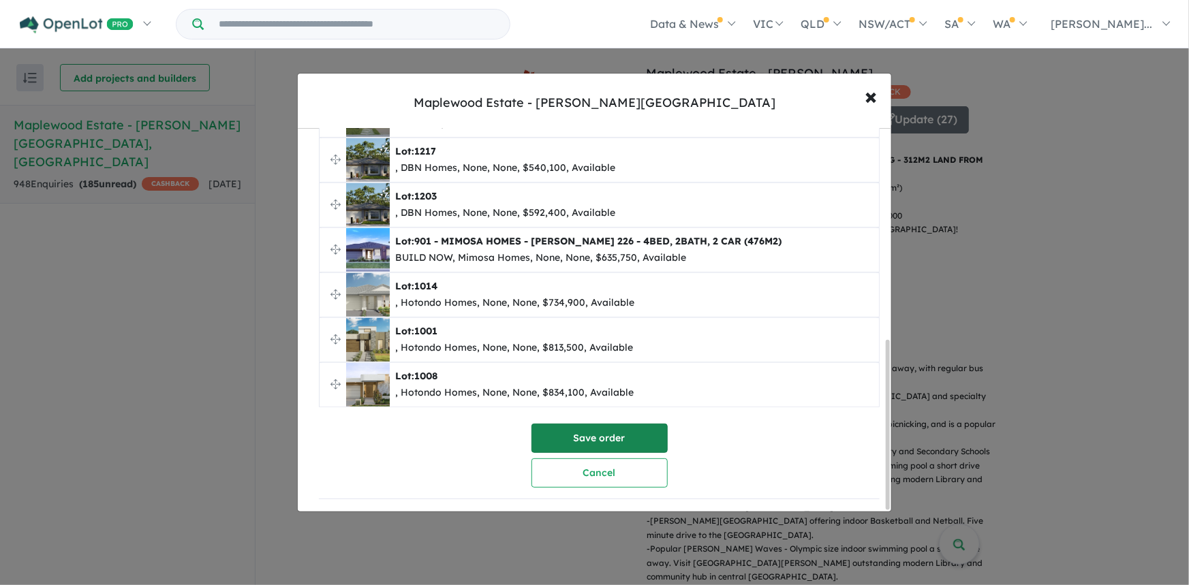
click at [593, 433] on button "Save order" at bounding box center [599, 438] width 136 height 29
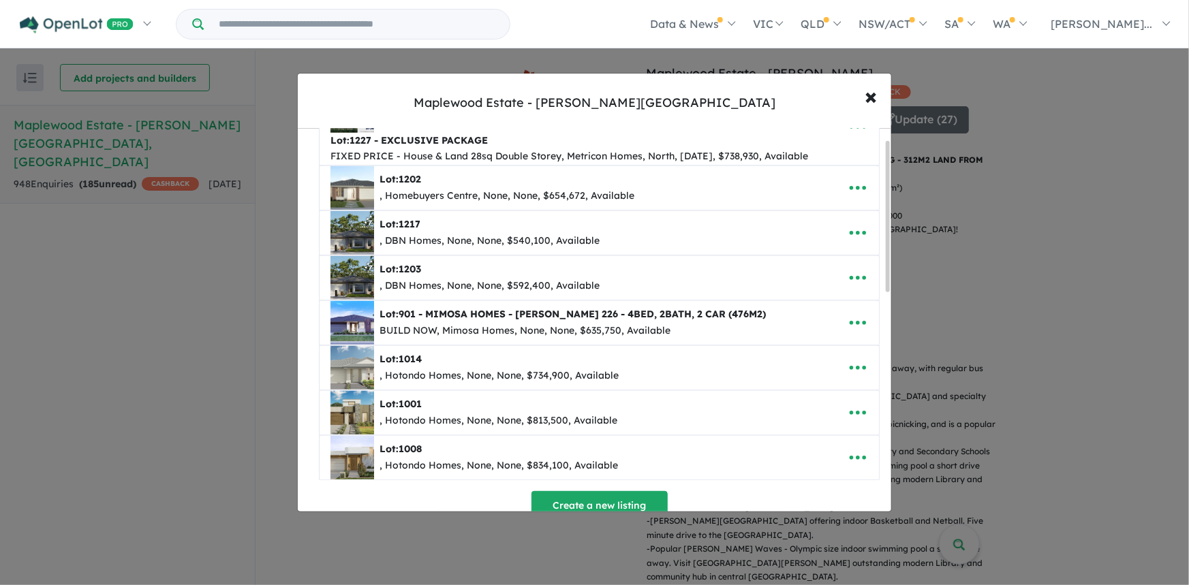
scroll to position [0, 0]
